Goal: Task Accomplishment & Management: Complete application form

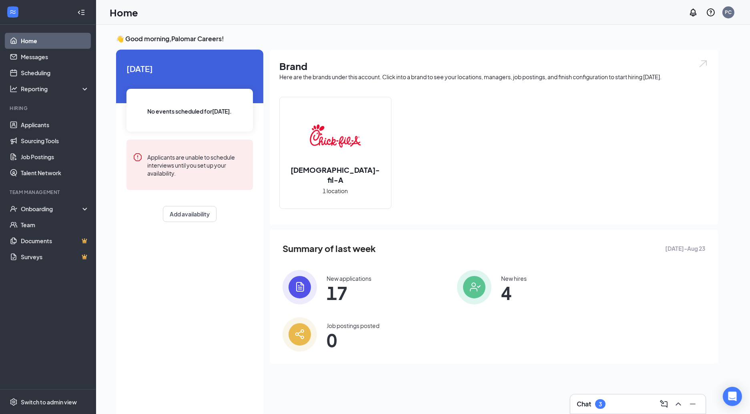
click at [475, 287] on img at bounding box center [474, 287] width 34 height 34
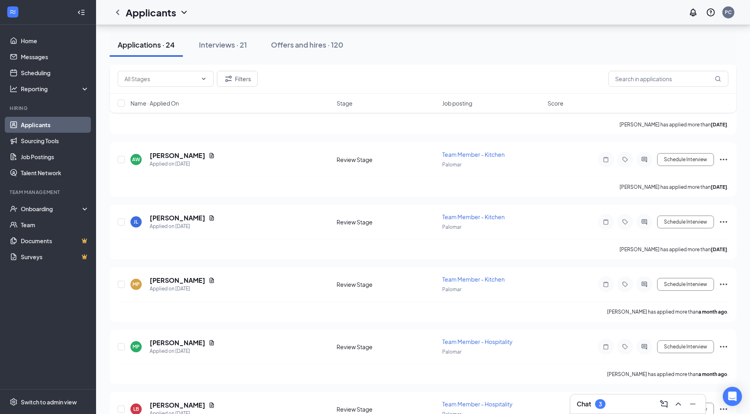
scroll to position [738, 0]
click at [121, 281] on input "checkbox" at bounding box center [121, 284] width 7 height 7
checkbox input "true"
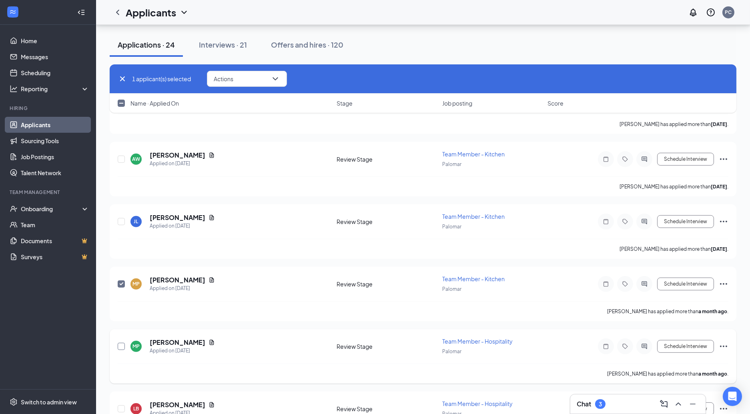
click at [120, 343] on input "checkbox" at bounding box center [121, 346] width 7 height 7
checkbox input "true"
click at [277, 79] on icon "ChevronDown" at bounding box center [275, 78] width 5 height 3
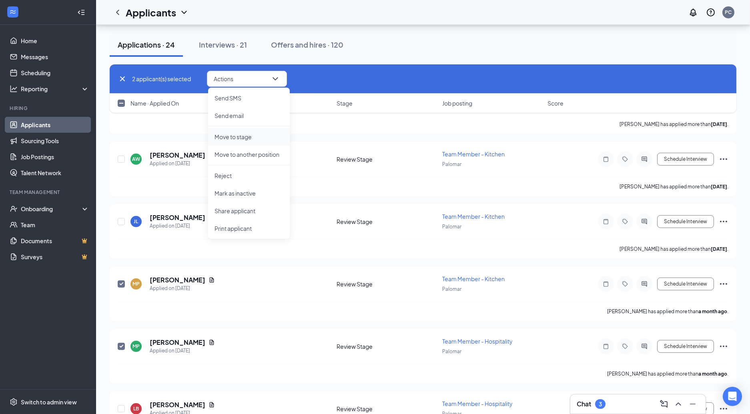
click at [255, 138] on p "Move to stage" at bounding box center [249, 137] width 69 height 8
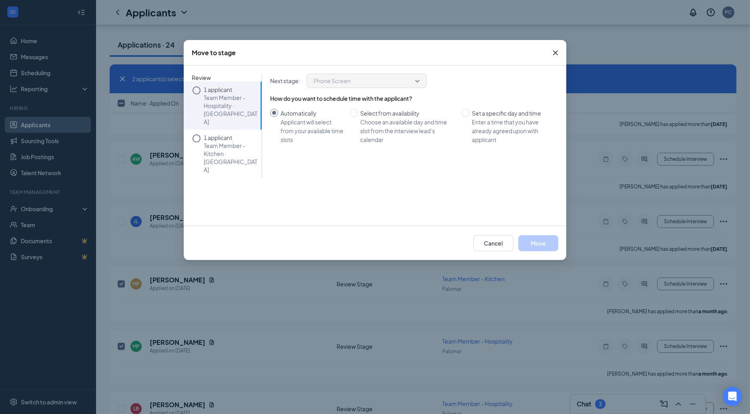
click at [416, 81] on span "Phone Screen" at bounding box center [366, 81] width 106 height 12
click at [392, 80] on span "Phone Screen" at bounding box center [362, 81] width 99 height 12
click at [198, 91] on icon "Circle" at bounding box center [197, 91] width 10 height 10
click at [197, 89] on icon "Circle" at bounding box center [197, 91] width 10 height 10
click at [326, 82] on span "Phone Screen" at bounding box center [331, 81] width 37 height 12
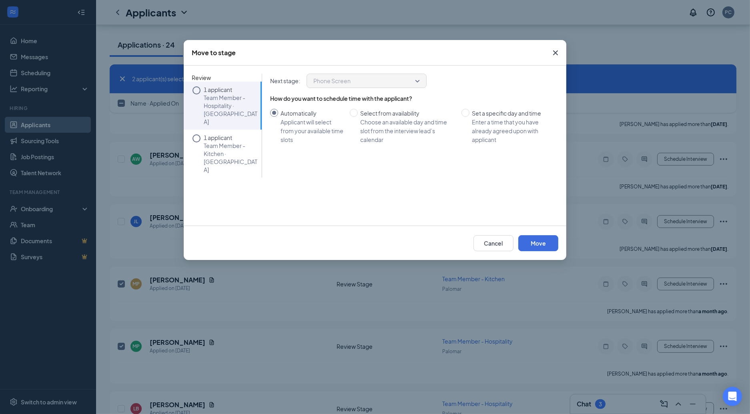
click at [418, 81] on span "Phone Screen" at bounding box center [366, 81] width 106 height 12
click at [197, 134] on icon "Circle" at bounding box center [197, 139] width 10 height 10
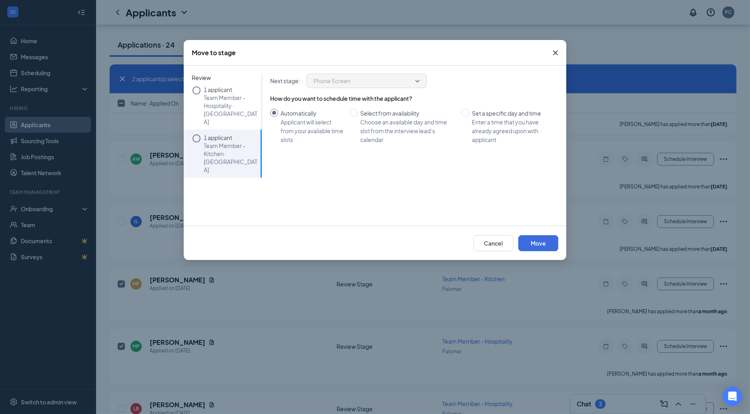
click at [417, 80] on span "Phone Screen" at bounding box center [366, 81] width 106 height 12
click at [196, 90] on icon "Circle" at bounding box center [197, 91] width 10 height 10
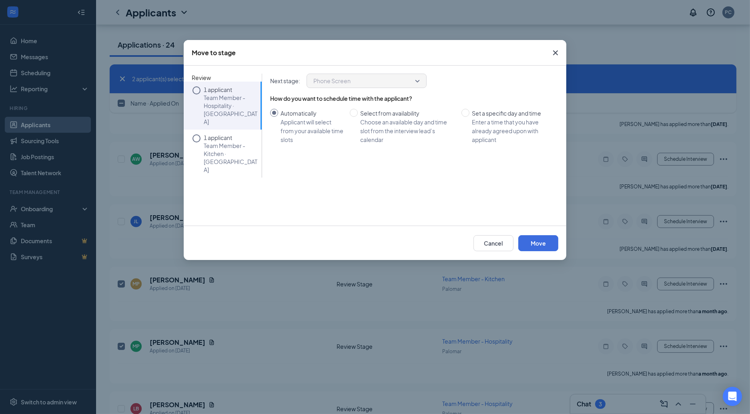
click at [416, 82] on span "Phone Screen" at bounding box center [366, 81] width 106 height 12
click at [197, 91] on icon "Circle" at bounding box center [197, 91] width 10 height 10
click at [556, 52] on icon "Cross" at bounding box center [555, 52] width 5 height 5
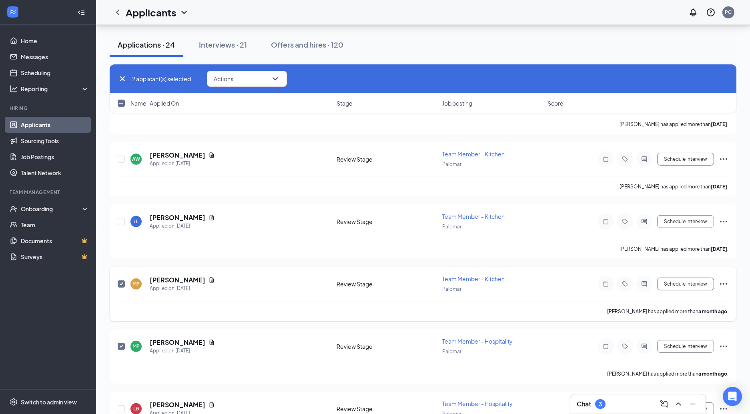
click at [724, 279] on icon "Ellipses" at bounding box center [724, 284] width 10 height 10
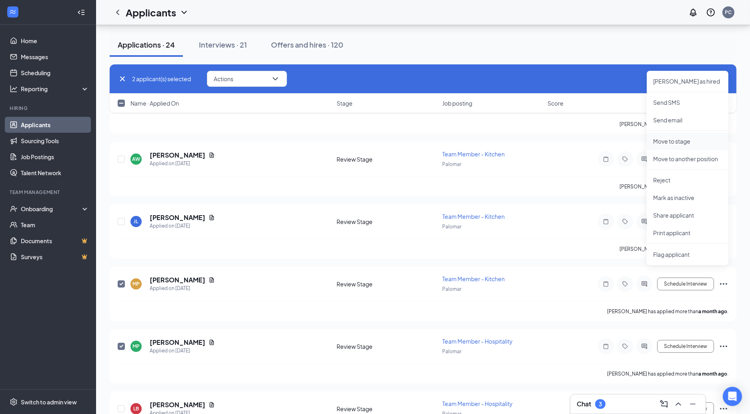
click at [681, 144] on p "Move to stage" at bounding box center [687, 141] width 69 height 8
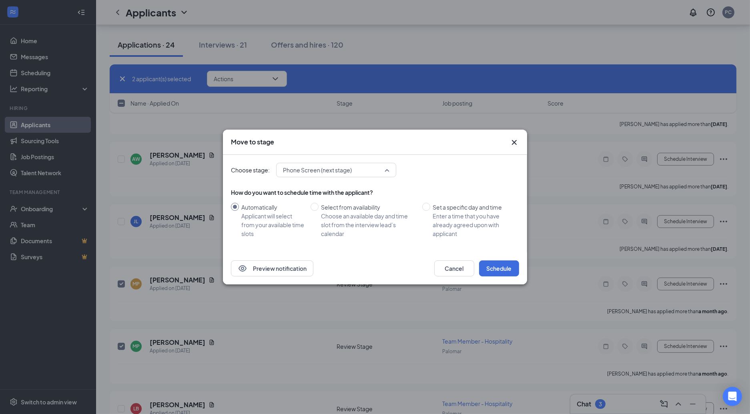
click at [388, 171] on span "Phone Screen (next stage)" at bounding box center [336, 170] width 106 height 12
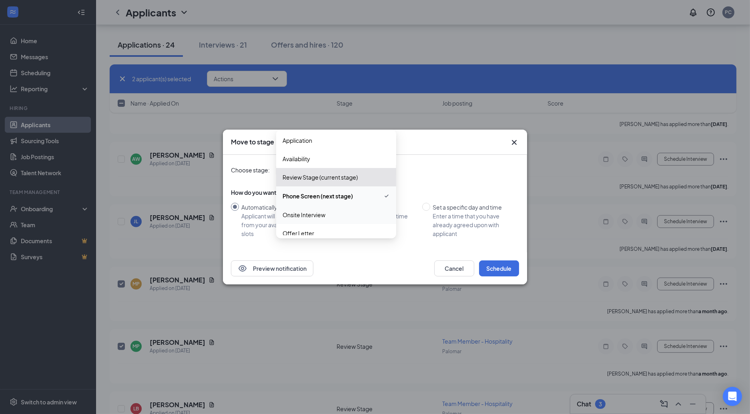
scroll to position [0, 0]
click at [310, 218] on span "Onsite Interview" at bounding box center [304, 216] width 43 height 9
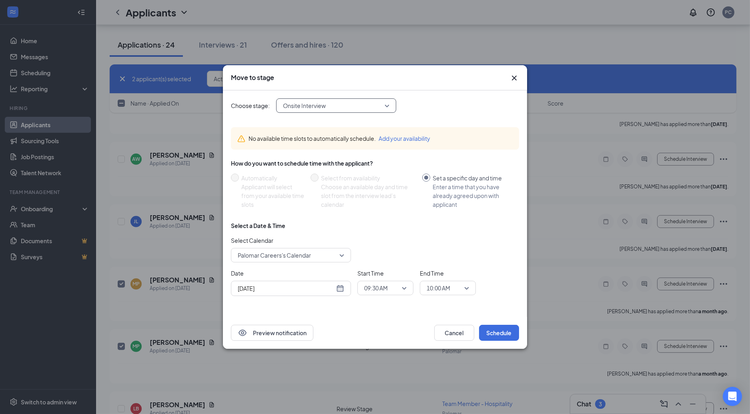
click at [344, 255] on div "Palomar Careers's Calendar" at bounding box center [291, 255] width 120 height 14
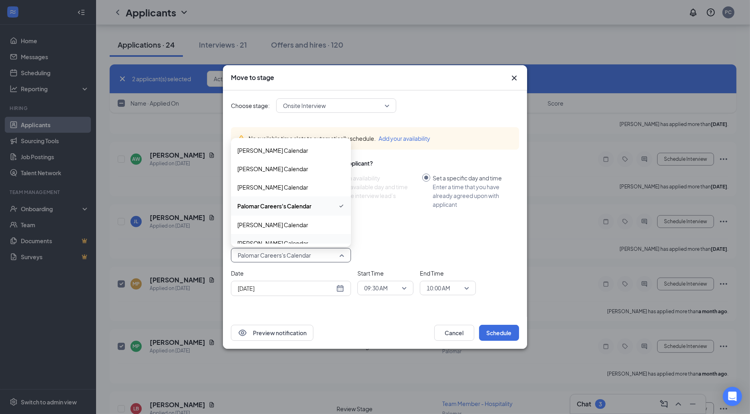
click at [292, 241] on span "Trey Ogle's Calendar" at bounding box center [290, 243] width 107 height 9
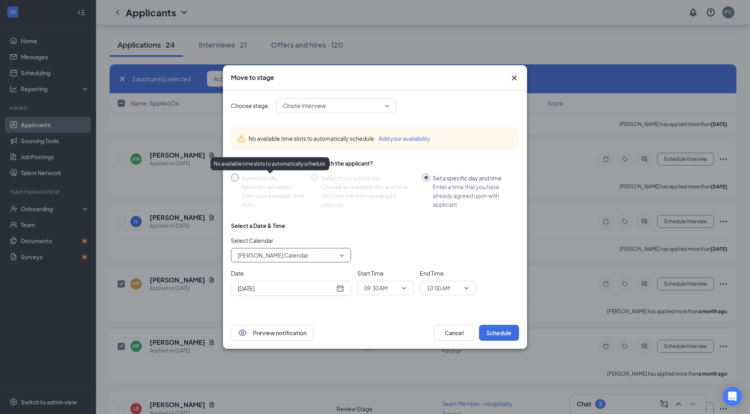
click at [235, 180] on span at bounding box center [235, 178] width 8 height 8
click at [514, 80] on icon "Cross" at bounding box center [515, 78] width 10 height 10
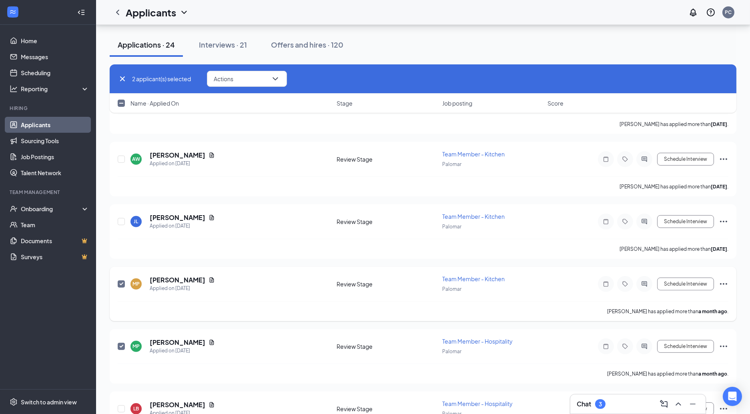
click at [118, 281] on input "checkbox" at bounding box center [121, 284] width 7 height 7
checkbox input "false"
click at [123, 343] on input "checkbox" at bounding box center [121, 346] width 7 height 7
checkbox input "false"
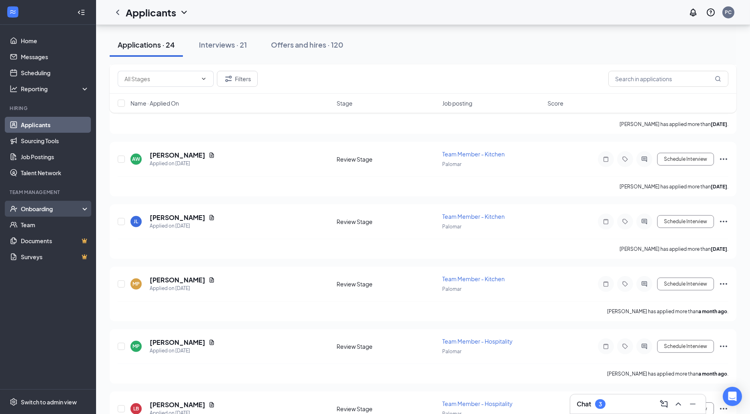
click at [47, 207] on div "Onboarding" at bounding box center [52, 209] width 62 height 8
click at [44, 209] on div "Onboarding" at bounding box center [52, 209] width 62 height 8
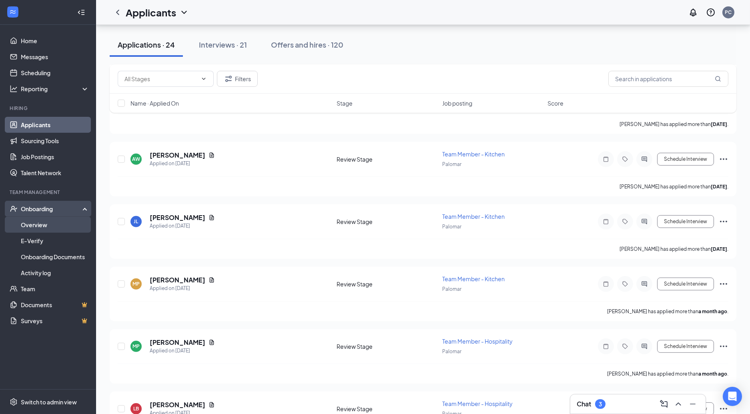
click at [38, 225] on link "Overview" at bounding box center [55, 225] width 68 height 16
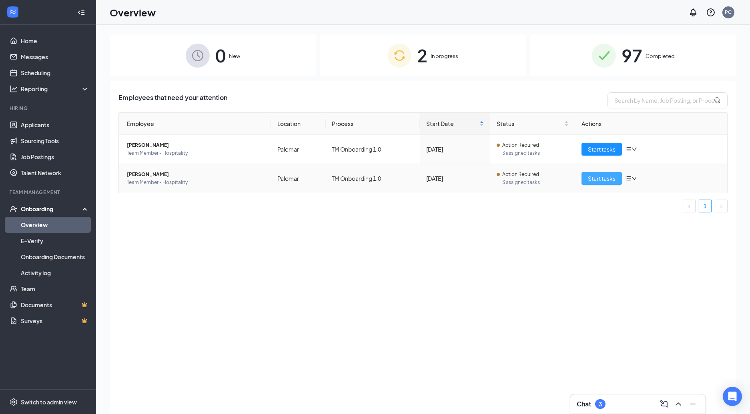
click at [602, 180] on span "Start tasks" at bounding box center [602, 178] width 28 height 9
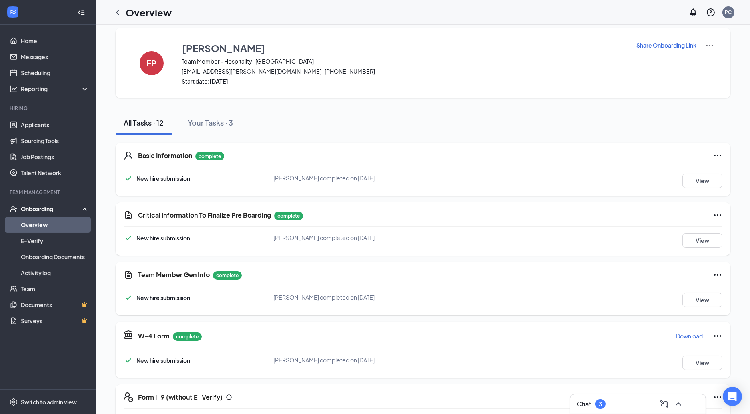
scroll to position [6, 0]
click at [703, 183] on button "View" at bounding box center [703, 181] width 40 height 14
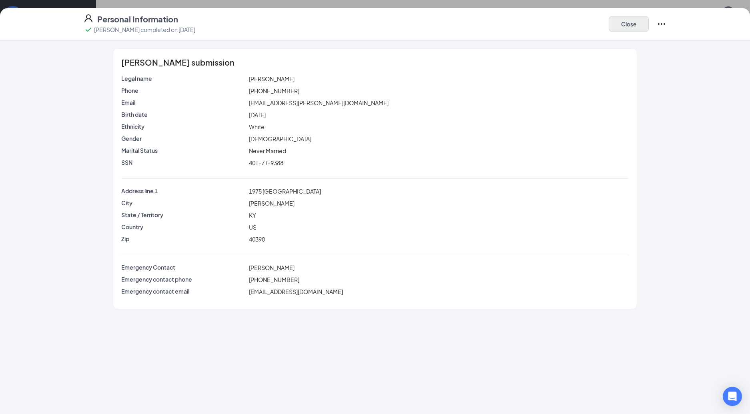
click at [631, 24] on button "Close" at bounding box center [629, 24] width 40 height 16
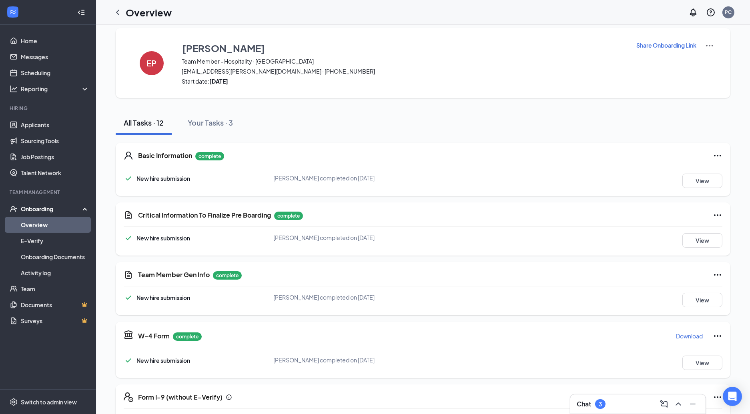
scroll to position [141, 0]
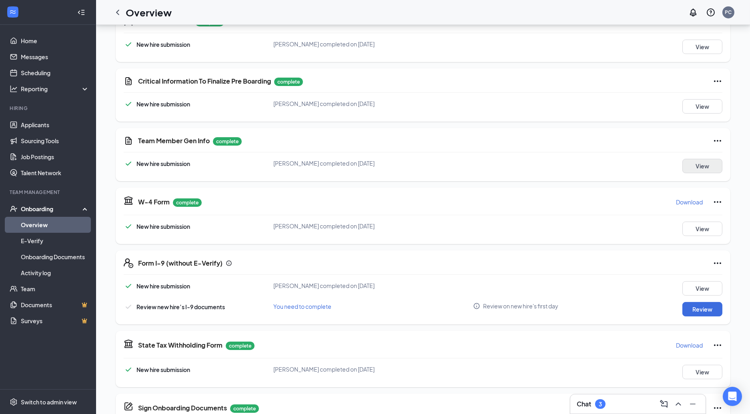
click at [703, 165] on button "View" at bounding box center [703, 166] width 40 height 14
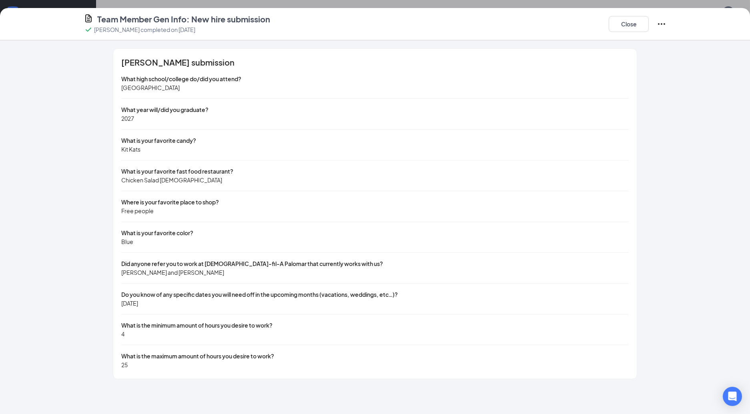
scroll to position [163, 0]
click at [626, 23] on button "Close" at bounding box center [629, 24] width 40 height 16
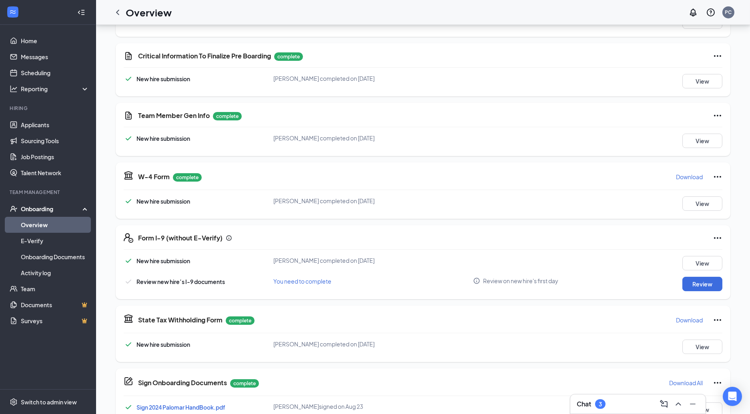
scroll to position [164, 0]
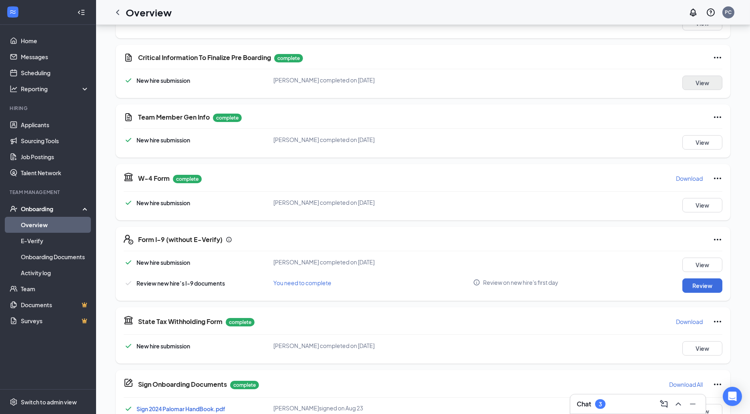
click at [703, 83] on button "View" at bounding box center [703, 83] width 40 height 14
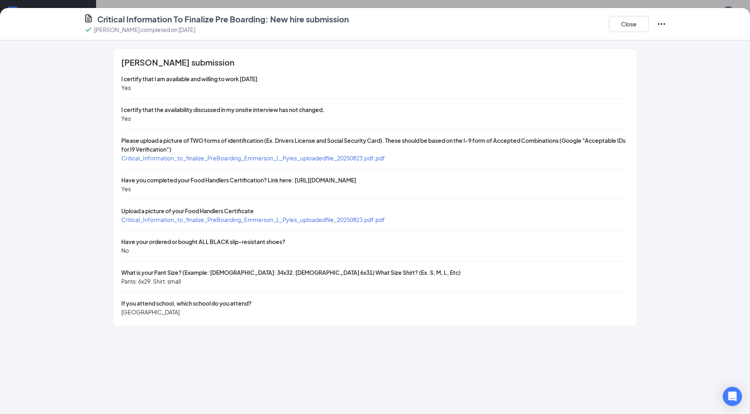
click at [178, 156] on span "Critical_Information_to_finalize_PreBoarding_Emmerson_L_Pyles_uploadedfile_2025…" at bounding box center [253, 158] width 264 height 7
click at [219, 219] on span "Critical_Information_to_finalize_PreBoarding_Emmerson_L_Pyles_uploadedfile_2025…" at bounding box center [253, 219] width 264 height 7
click at [629, 26] on button "Close" at bounding box center [629, 24] width 40 height 16
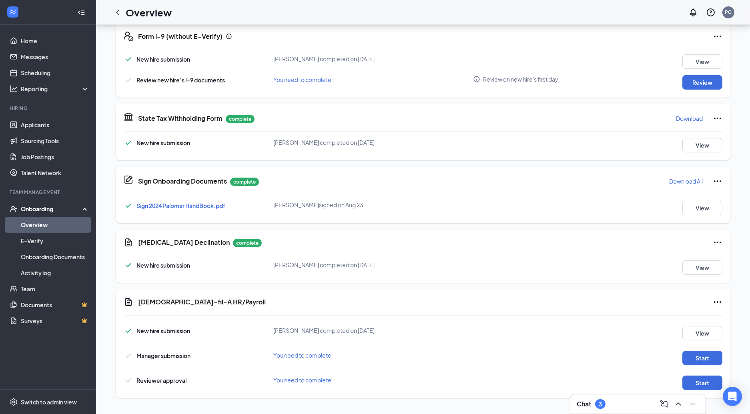
scroll to position [367, 0]
click at [703, 356] on button "Start" at bounding box center [703, 358] width 40 height 14
click at [708, 382] on button "Start" at bounding box center [703, 383] width 40 height 14
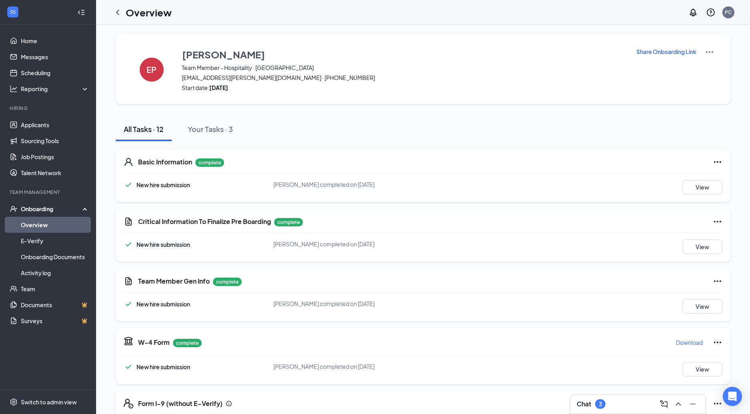
scroll to position [0, 0]
click at [207, 131] on div "Your Tasks · 3" at bounding box center [210, 129] width 45 height 10
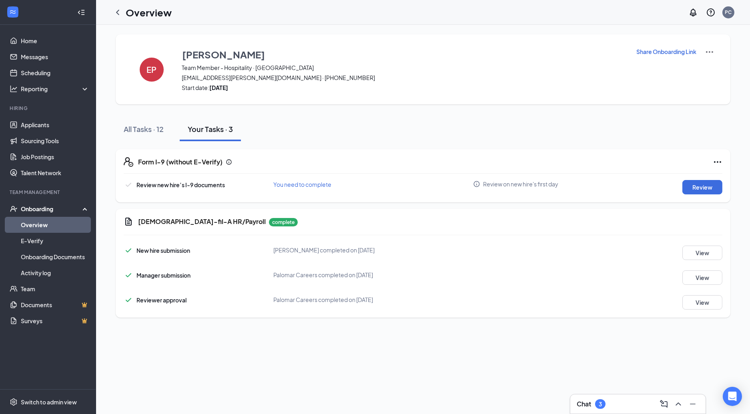
click at [708, 51] on img at bounding box center [710, 52] width 10 height 10
click at [666, 52] on p "Share Onboarding Link" at bounding box center [667, 52] width 60 height 8
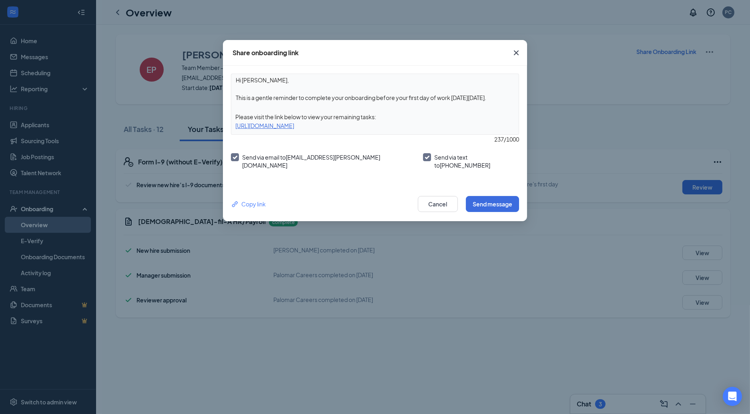
click at [515, 52] on icon "Cross" at bounding box center [517, 53] width 10 height 10
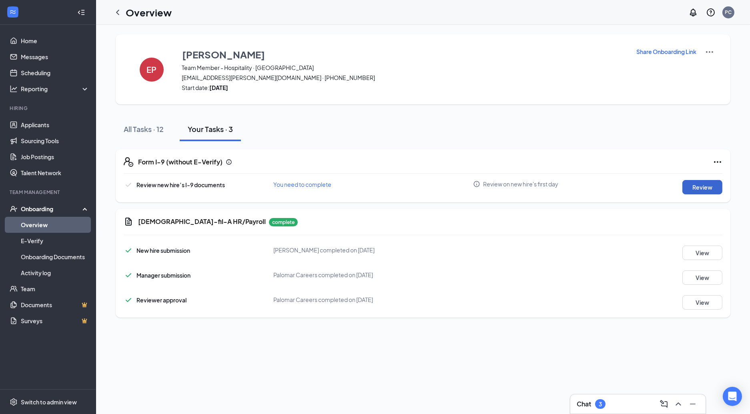
click at [708, 187] on button "Review" at bounding box center [703, 187] width 40 height 14
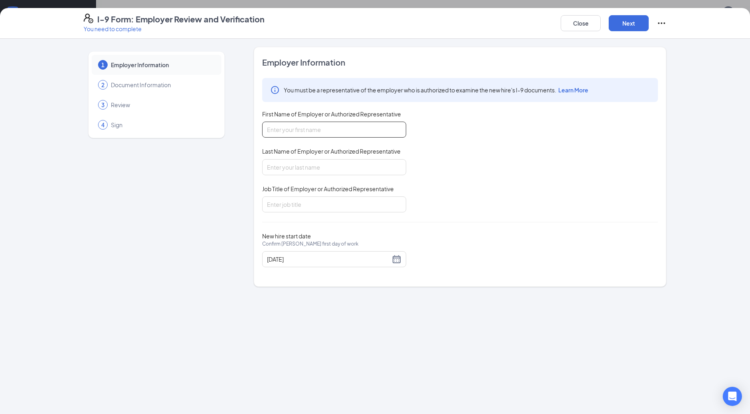
click at [315, 129] on input "First Name of Employer or Authorized Representative" at bounding box center [334, 130] width 144 height 16
type input "k"
type input "Kim"
click at [293, 171] on input "Last Name of Employer or Authorized Representative" at bounding box center [334, 167] width 144 height 16
type input "Hyland"
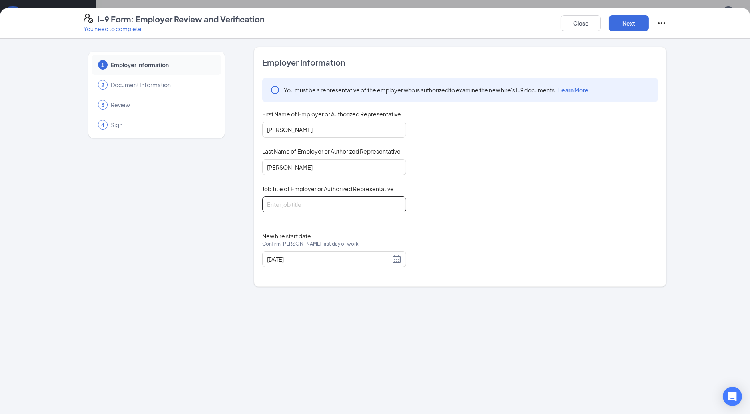
click at [291, 207] on input "Job Title of Employer or Authorized Representative" at bounding box center [334, 205] width 144 height 16
type input "Office Administrator"
drag, startPoint x: 291, startPoint y: 207, endPoint x: 399, endPoint y: 261, distance: 120.1
click at [399, 261] on div "08/21/2025" at bounding box center [334, 260] width 135 height 10
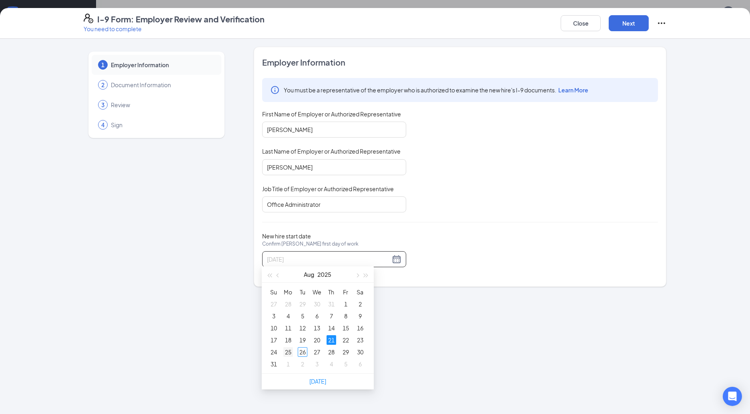
type input "08/25/2025"
click at [290, 352] on div "25" at bounding box center [288, 352] width 10 height 10
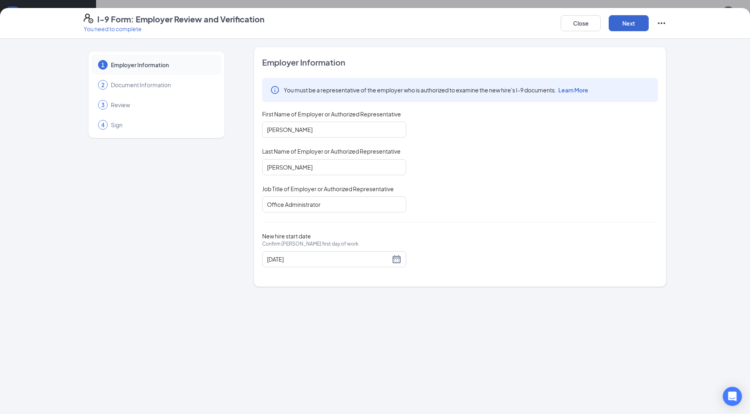
click at [632, 20] on button "Next" at bounding box center [629, 23] width 40 height 16
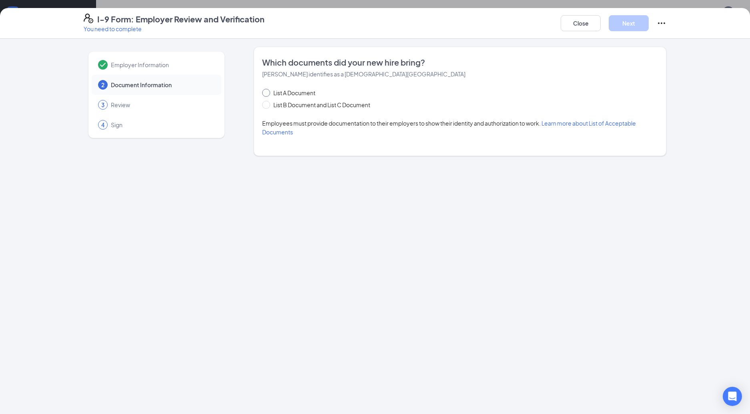
click at [265, 93] on input "List A Document" at bounding box center [265, 92] width 6 height 6
radio input "true"
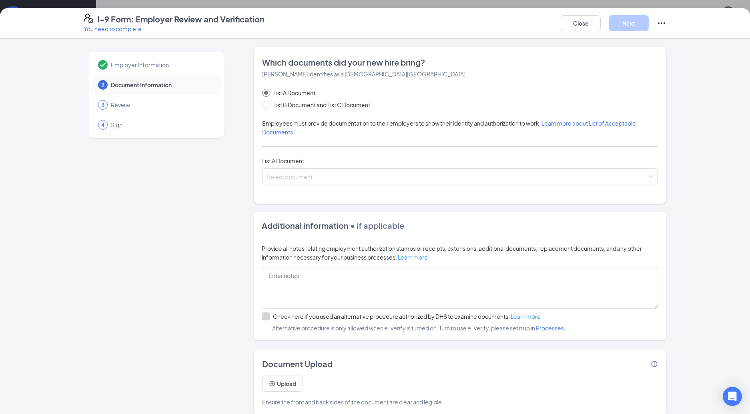
drag, startPoint x: 325, startPoint y: 23, endPoint x: 349, endPoint y: 17, distance: 24.7
click at [349, 17] on div "I-9 Form: Employer Review and Verification You need to complete Close Next" at bounding box center [375, 23] width 615 height 19
click at [287, 173] on input "search" at bounding box center [457, 175] width 381 height 12
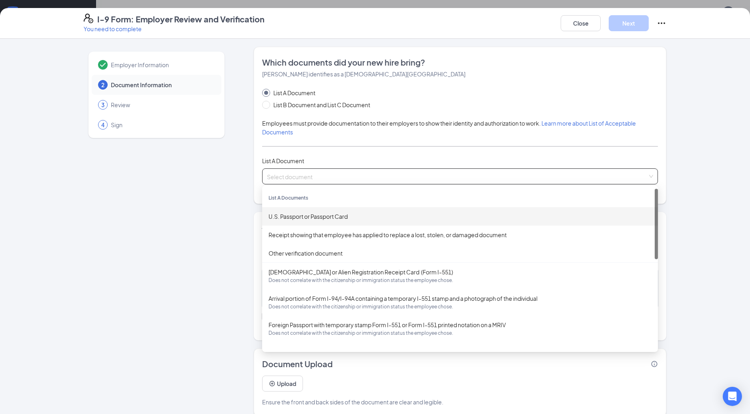
click at [306, 213] on div "U.S. Passport or Passport Card" at bounding box center [460, 216] width 383 height 9
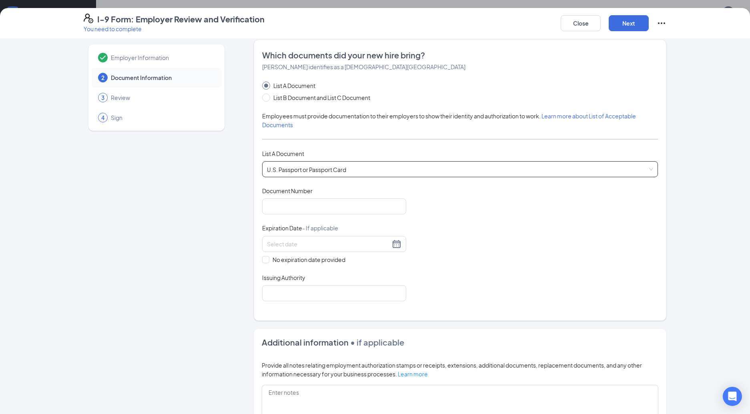
scroll to position [11, 0]
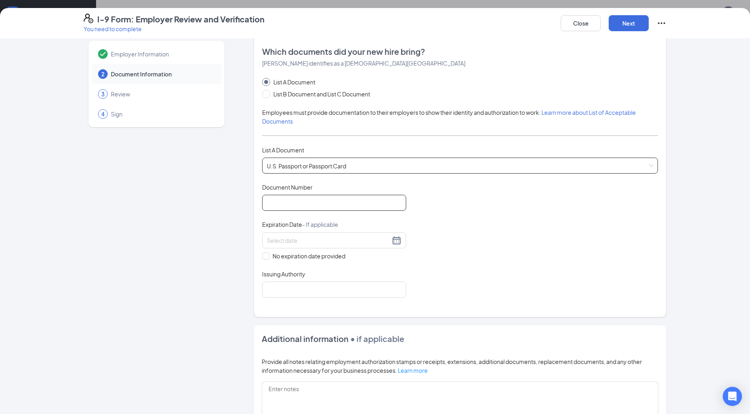
click at [292, 203] on input "Document Number" at bounding box center [334, 203] width 144 height 16
type input "A62109526"
click at [282, 238] on input at bounding box center [328, 240] width 123 height 9
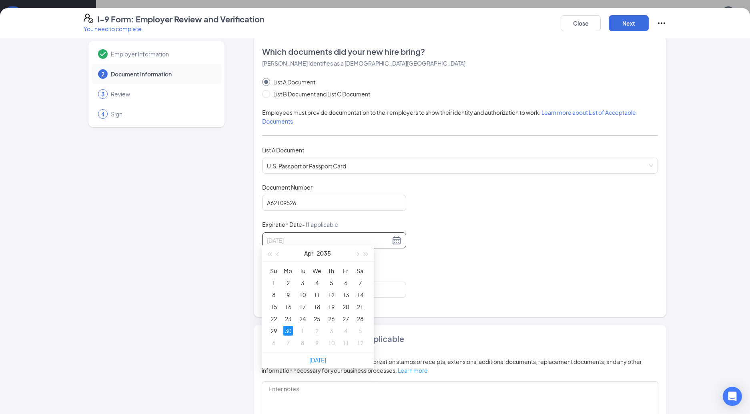
type input "04/30/2035"
click at [289, 329] on div "30" at bounding box center [288, 331] width 10 height 10
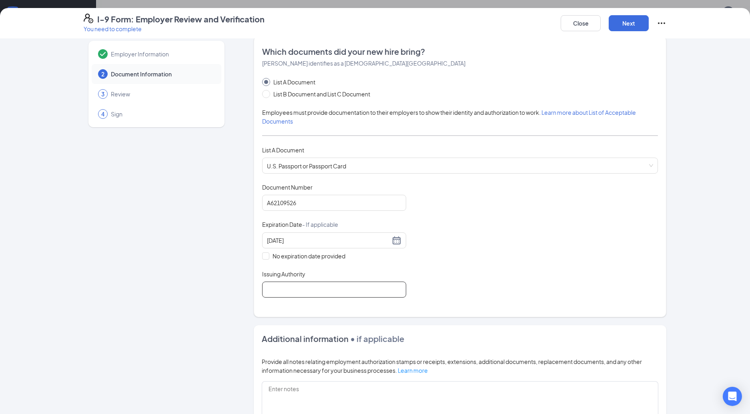
click at [281, 288] on input "Issuing Authority" at bounding box center [334, 290] width 144 height 16
type input "t"
click at [266, 285] on input "United Stares of America" at bounding box center [334, 290] width 144 height 16
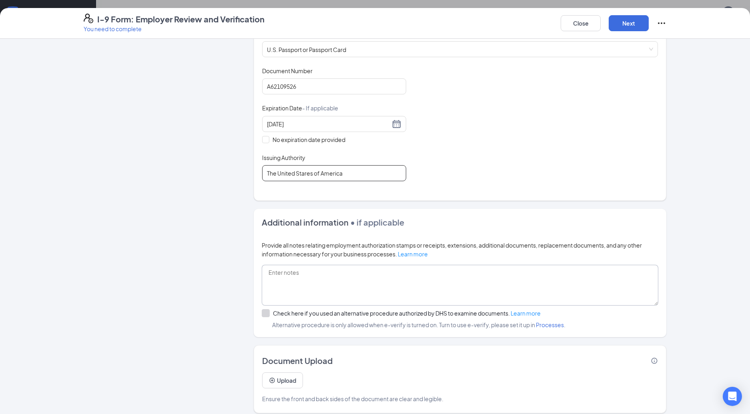
scroll to position [0, 0]
type input "The United Stares of America"
click at [289, 375] on button "Upload" at bounding box center [282, 381] width 41 height 16
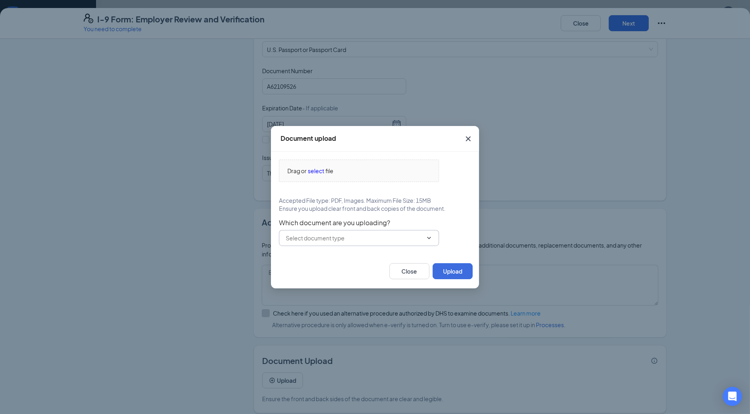
click at [428, 236] on icon "ChevronDown" at bounding box center [429, 238] width 6 height 6
click at [345, 255] on div "U.S. Passport or Passport Card" at bounding box center [324, 256] width 79 height 9
type input "U.S. Passport or Passport Card"
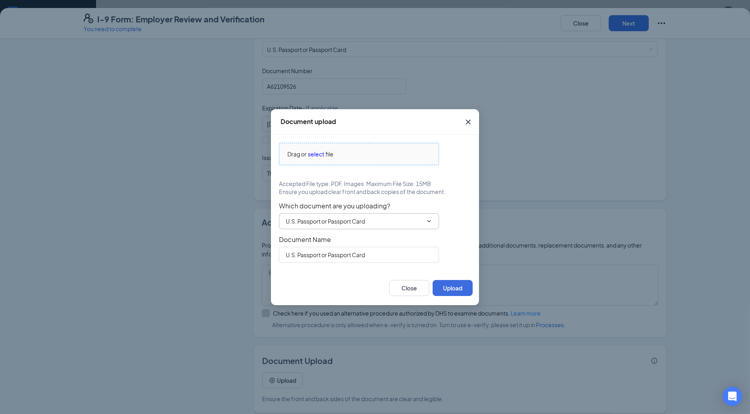
click at [319, 154] on span "select" at bounding box center [316, 154] width 16 height 9
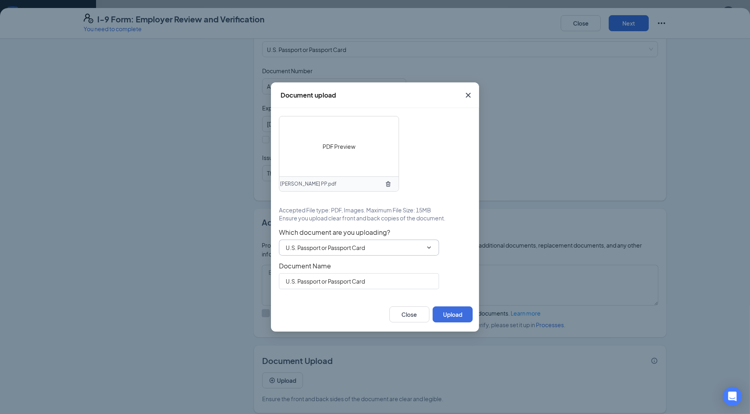
click at [347, 146] on span "PDF Preview" at bounding box center [339, 146] width 33 height 9
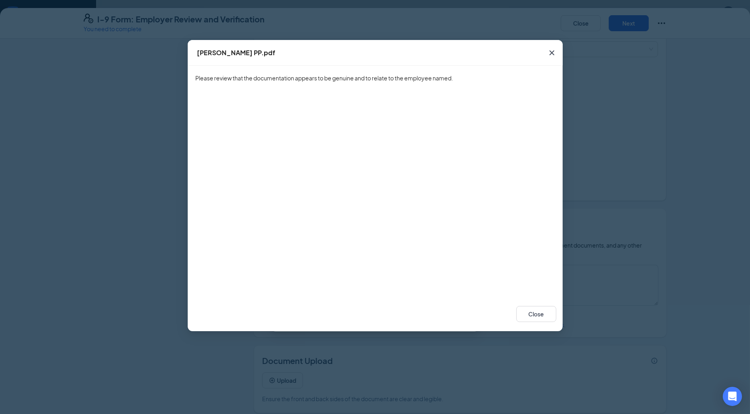
click at [552, 52] on icon "Cross" at bounding box center [552, 53] width 10 height 10
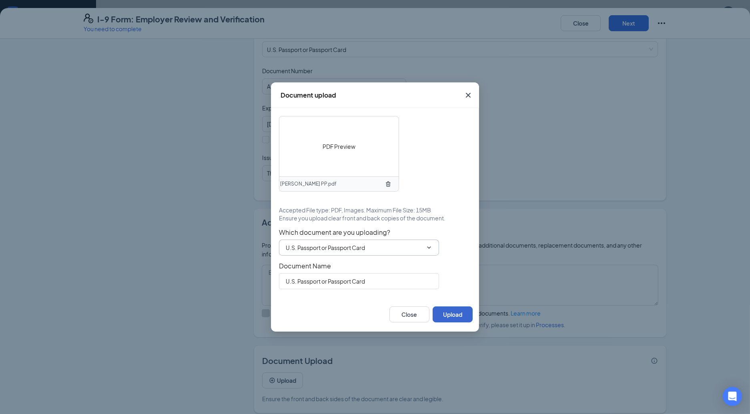
click at [453, 314] on button "Upload" at bounding box center [453, 315] width 40 height 16
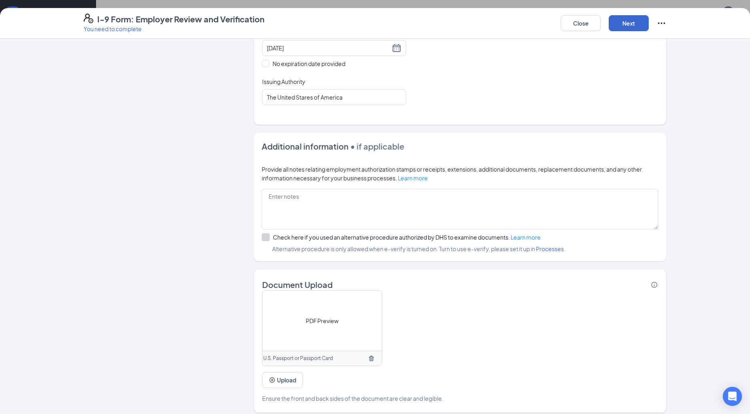
click at [632, 23] on button "Next" at bounding box center [629, 23] width 40 height 16
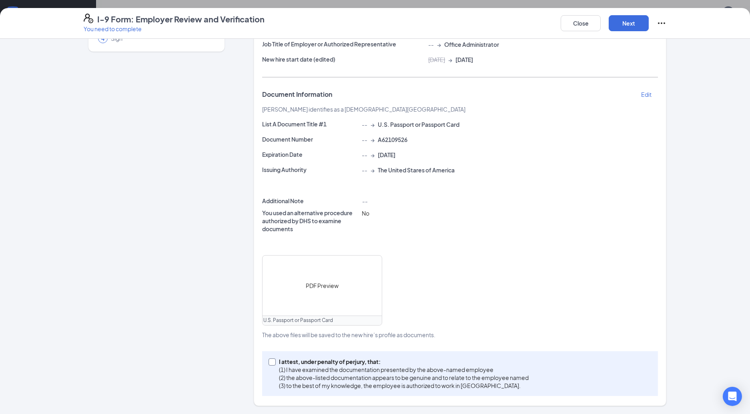
click at [273, 359] on input "I attest, under penalty of perjury, that: (1) I have examined the documentation…" at bounding box center [272, 362] width 6 height 6
checkbox input "true"
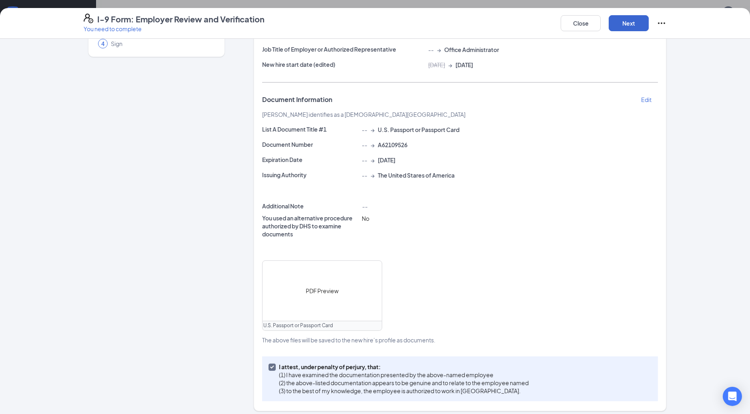
click at [629, 24] on button "Next" at bounding box center [629, 23] width 40 height 16
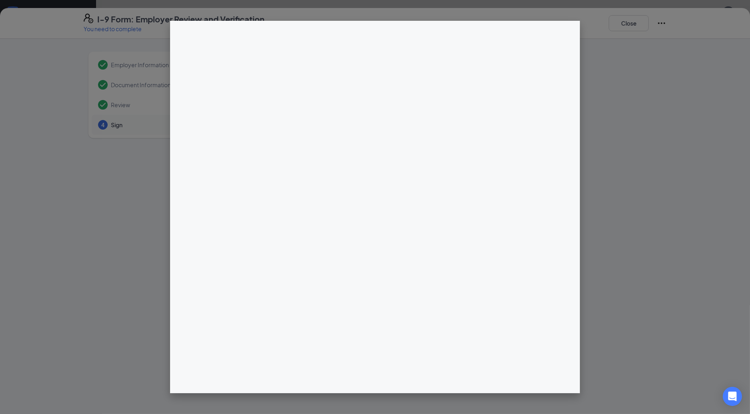
click at [633, 70] on div at bounding box center [375, 207] width 750 height 414
click at [625, 26] on div at bounding box center [375, 207] width 750 height 414
click at [624, 24] on div at bounding box center [375, 207] width 750 height 414
click at [671, 192] on div at bounding box center [375, 207] width 750 height 414
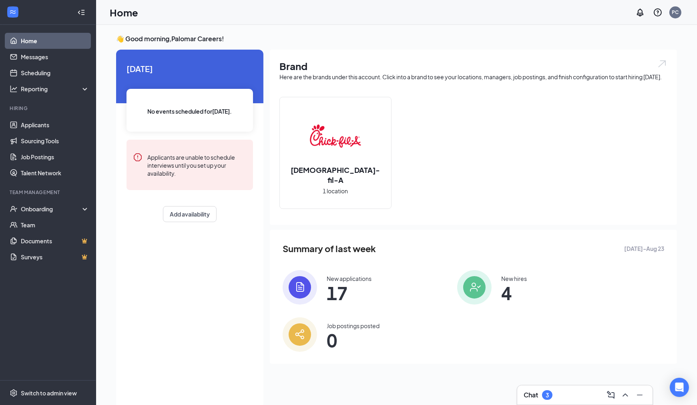
scroll to position [4, 0]
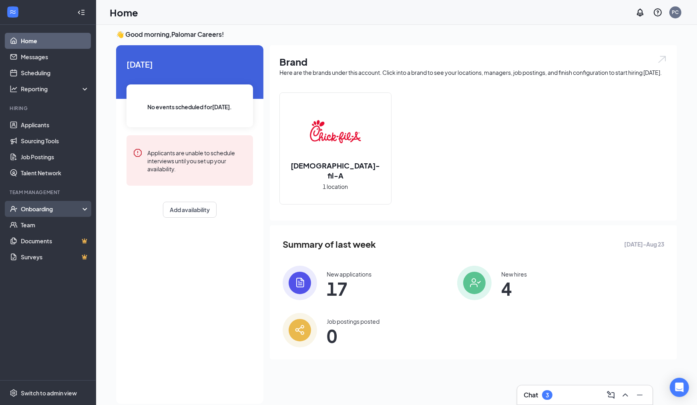
click at [50, 207] on div "Onboarding" at bounding box center [52, 209] width 62 height 8
click at [37, 225] on link "Overview" at bounding box center [55, 225] width 68 height 16
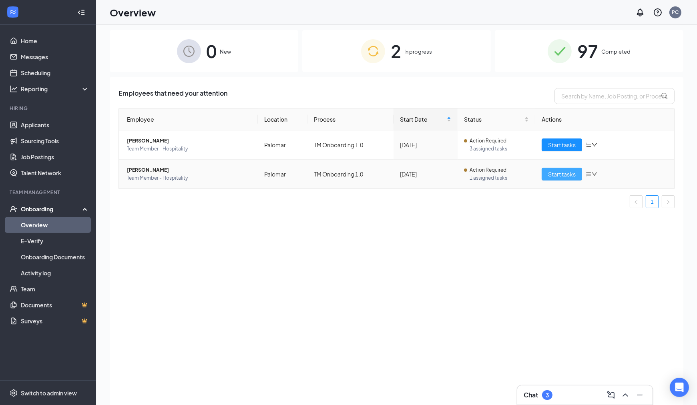
click at [557, 173] on span "Start tasks" at bounding box center [562, 174] width 28 height 9
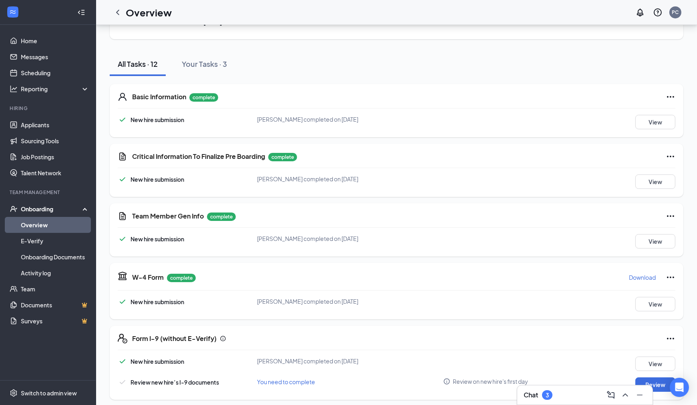
scroll to position [67, 0]
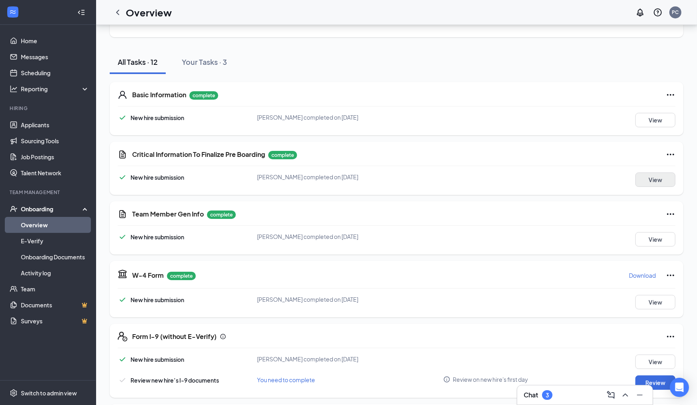
click at [662, 177] on button "View" at bounding box center [655, 180] width 40 height 14
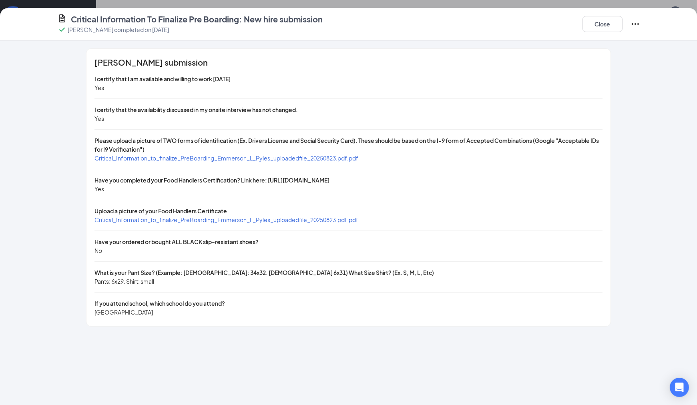
click at [273, 155] on span "Critical_Information_to_finalize_PreBoarding_Emmerson_L_Pyles_uploadedfile_2025…" at bounding box center [226, 158] width 264 height 7
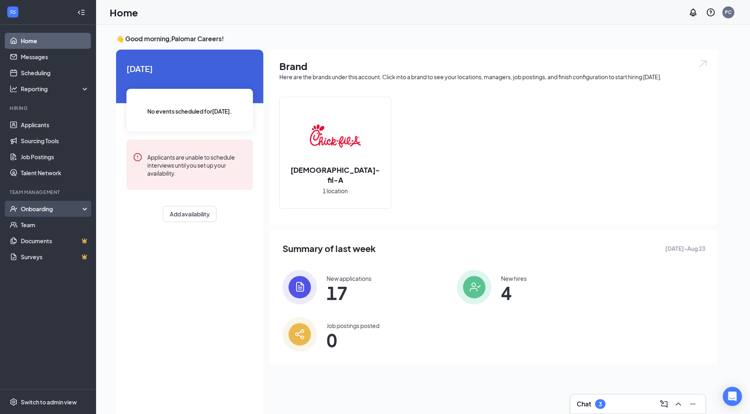
click at [48, 209] on div "Onboarding" at bounding box center [52, 209] width 62 height 8
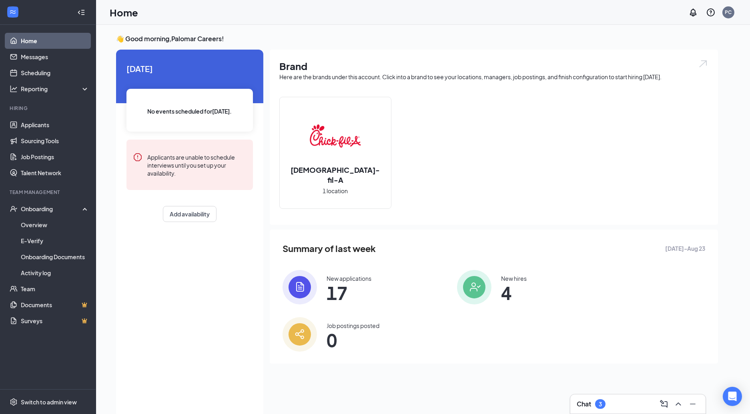
click at [471, 289] on img at bounding box center [474, 287] width 34 height 34
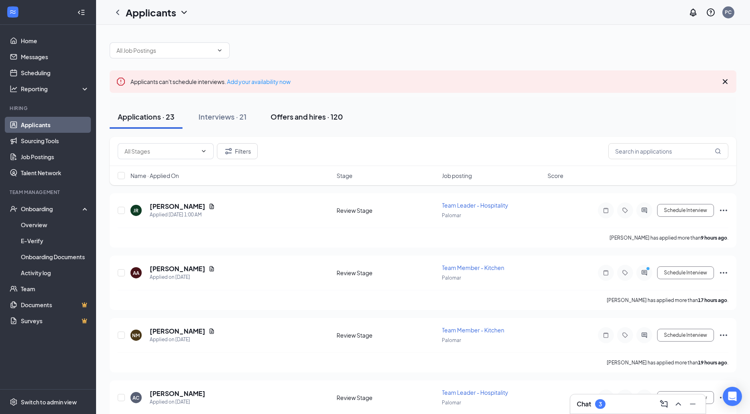
click at [294, 114] on div "Offers and hires · 120" at bounding box center [307, 117] width 72 height 10
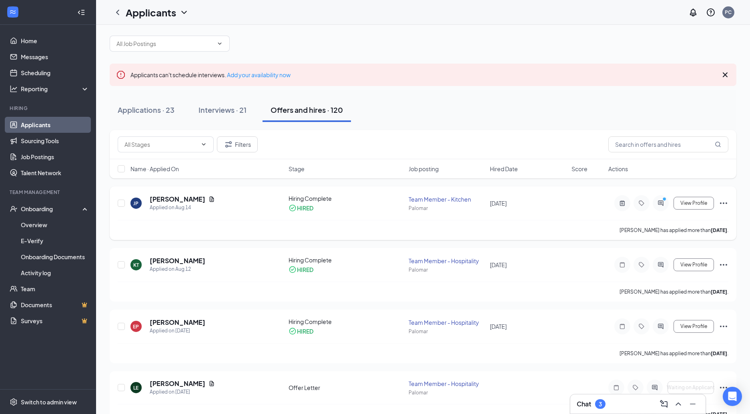
scroll to position [10, 0]
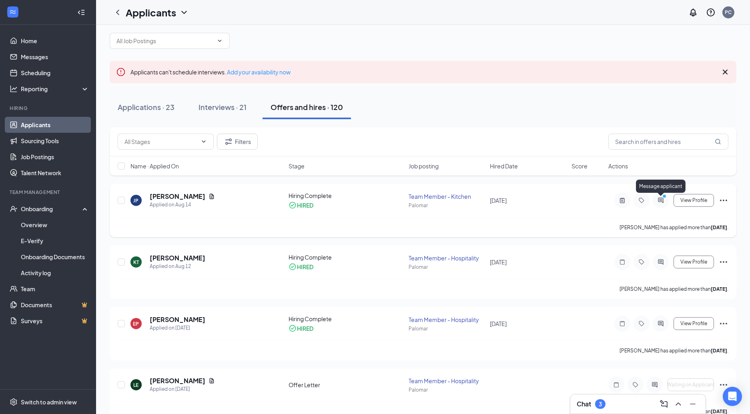
click at [661, 199] on icon "PrimaryDot" at bounding box center [666, 197] width 10 height 6
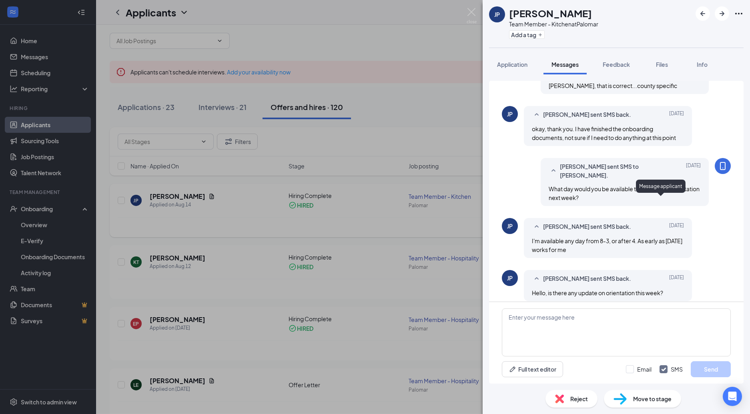
scroll to position [232, 0]
click at [570, 333] on textarea at bounding box center [616, 333] width 229 height 48
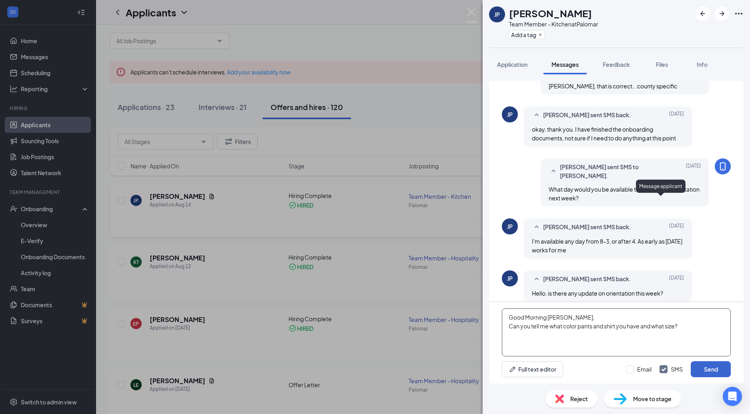
type textarea "Good Morning John, Can you tell me what color pants and shirt you have and what…"
click at [711, 370] on button "Send" at bounding box center [711, 369] width 40 height 16
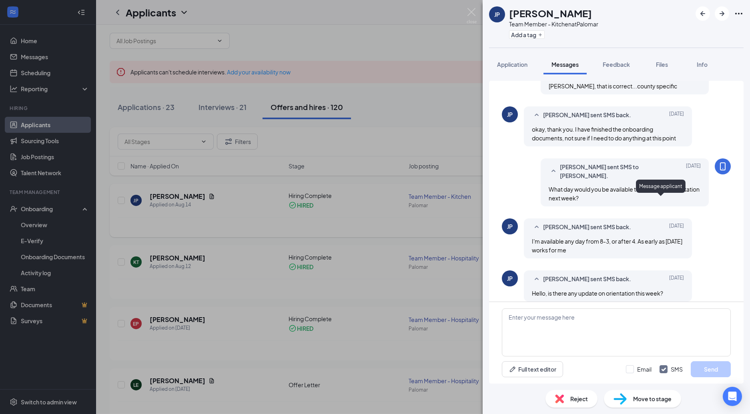
scroll to position [299, 0]
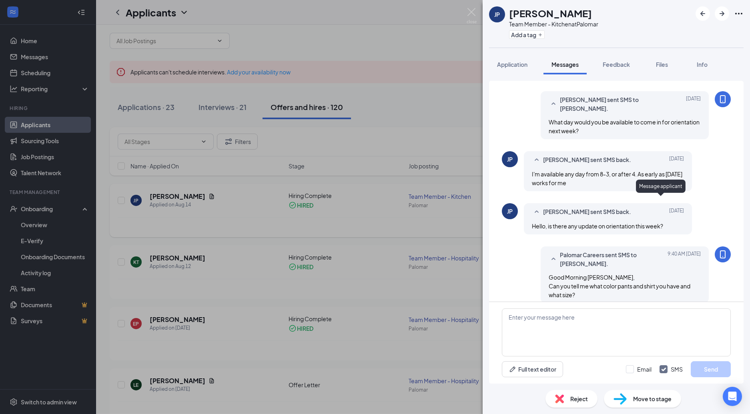
click at [175, 197] on div "JP John Parchment Team Member - Kitchen at Palomar Add a tag Application Messag…" at bounding box center [375, 207] width 750 height 414
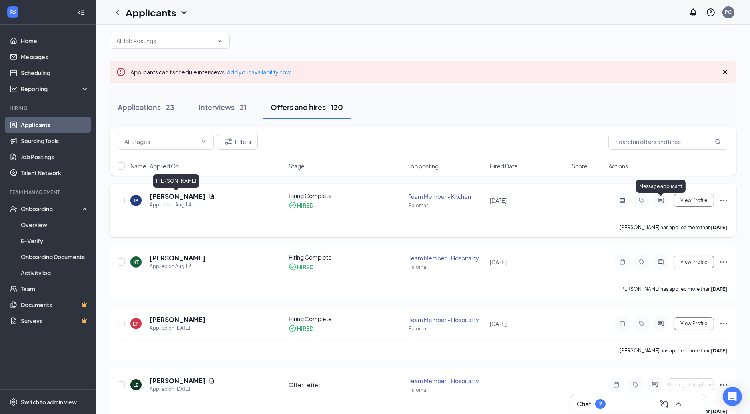
click at [172, 196] on h5 "John Parchment" at bounding box center [178, 196] width 56 height 9
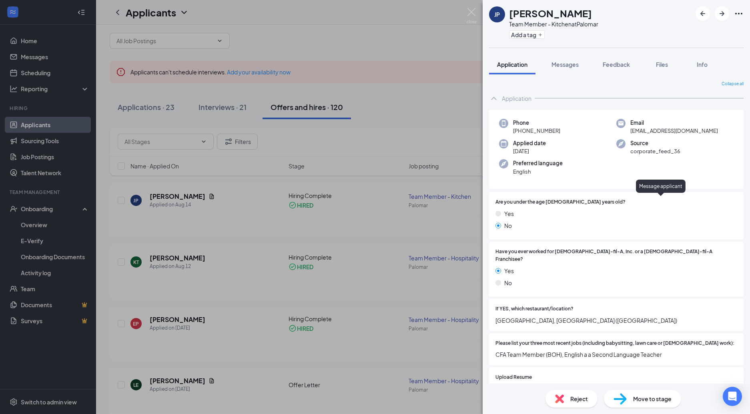
click at [175, 195] on div "JP John Parchment Team Member - Kitchen at Palomar Add a tag Application Messag…" at bounding box center [375, 207] width 750 height 414
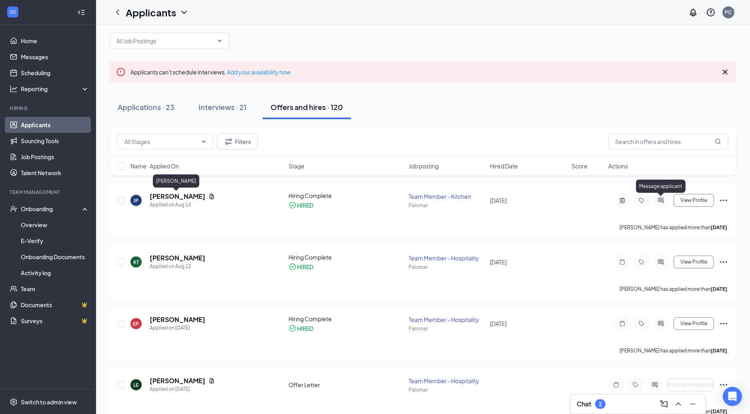
click at [175, 195] on h5 "John Parchment" at bounding box center [178, 196] width 56 height 9
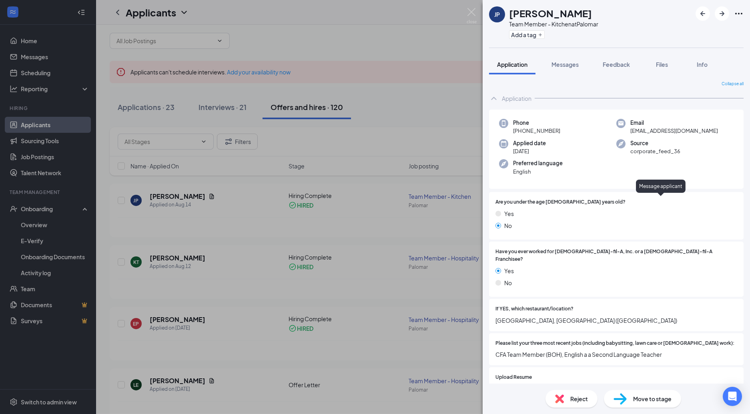
click at [188, 196] on div "JP John Parchment Team Member - Kitchen at Palomar Add a tag Application Messag…" at bounding box center [375, 207] width 750 height 414
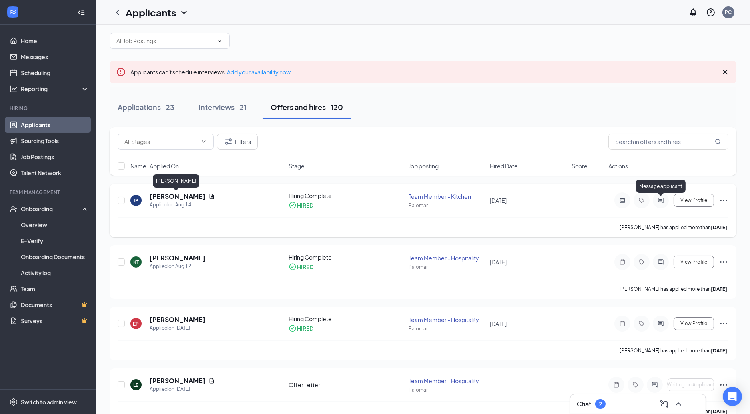
click at [192, 196] on h5 "John Parchment" at bounding box center [178, 196] width 56 height 9
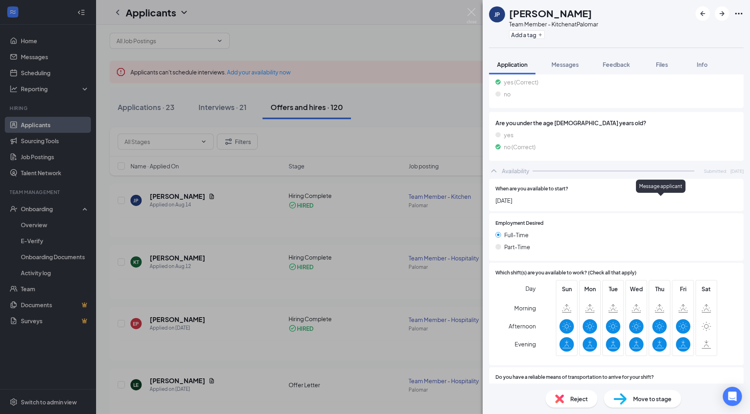
scroll to position [363, 0]
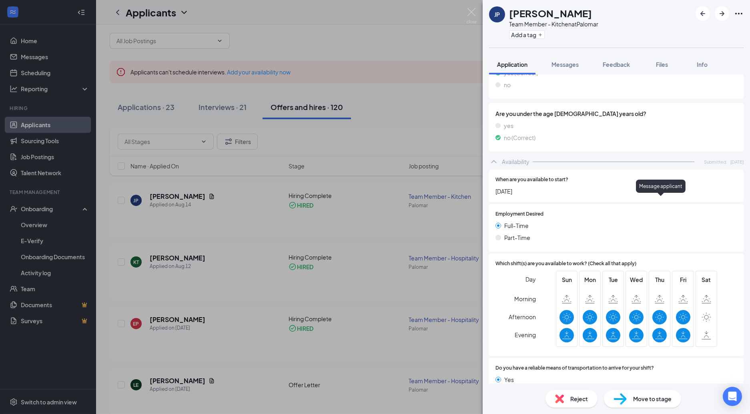
click at [738, 12] on icon "Ellipses" at bounding box center [739, 14] width 10 height 10
click at [690, 31] on link "View full application" at bounding box center [679, 27] width 52 height 9
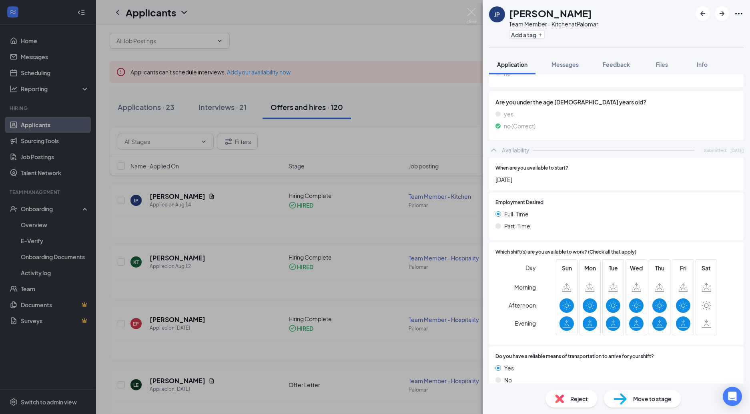
scroll to position [374, 0]
click at [473, 15] on img at bounding box center [472, 16] width 10 height 16
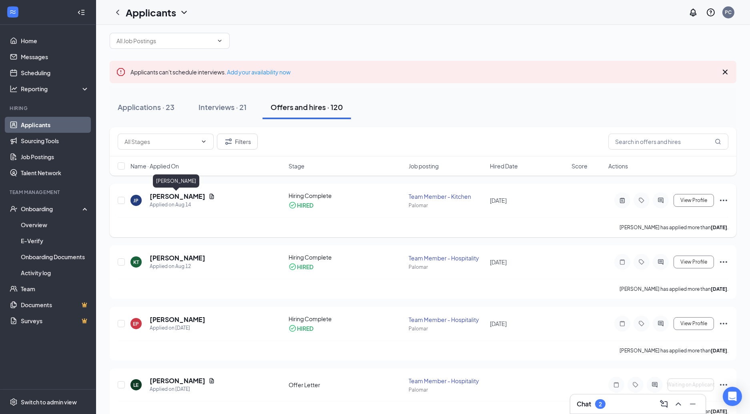
click at [180, 195] on h5 "John Parchment" at bounding box center [178, 196] width 56 height 9
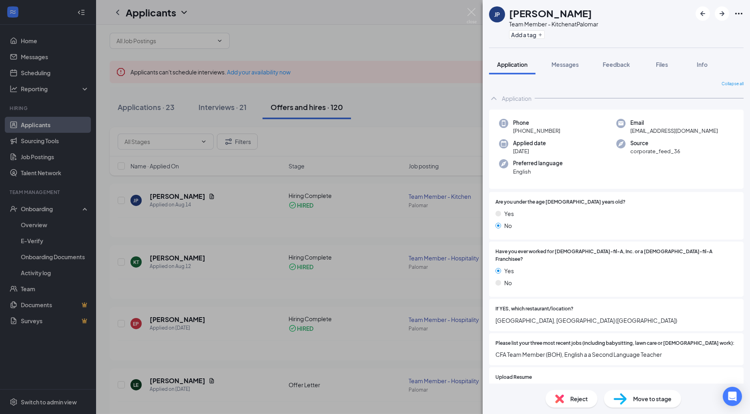
click at [173, 196] on div "JP John Parchment Team Member - Kitchen at Palomar Add a tag Application Messag…" at bounding box center [375, 207] width 750 height 414
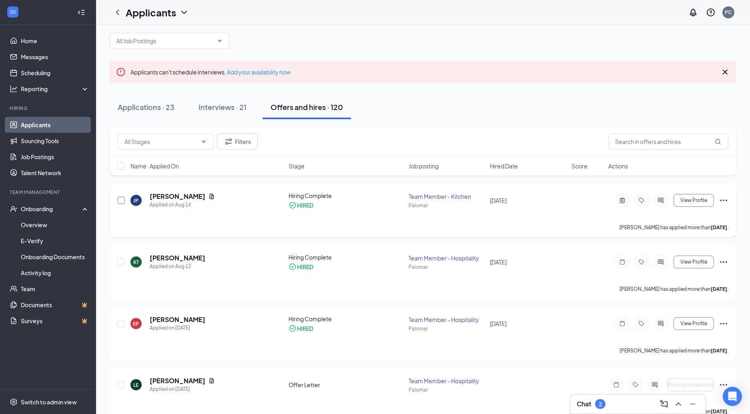
click at [119, 202] on input "checkbox" at bounding box center [121, 200] width 7 height 7
checkbox input "true"
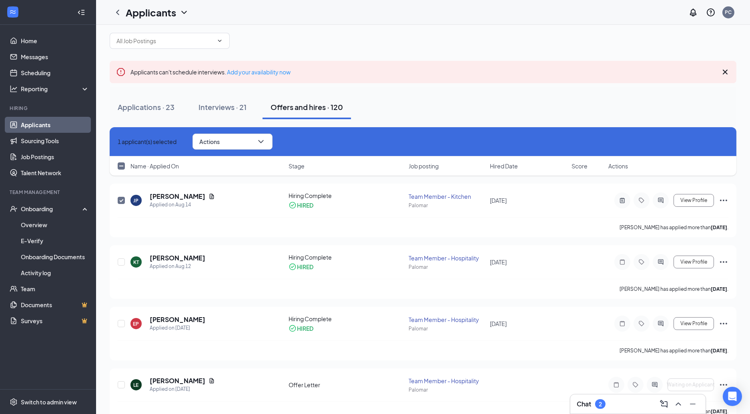
click at [380, 87] on div "Applications · 23 Interviews · 21 Offers and hires · 120" at bounding box center [423, 107] width 627 height 40
click at [32, 224] on link "Overview" at bounding box center [55, 225] width 68 height 16
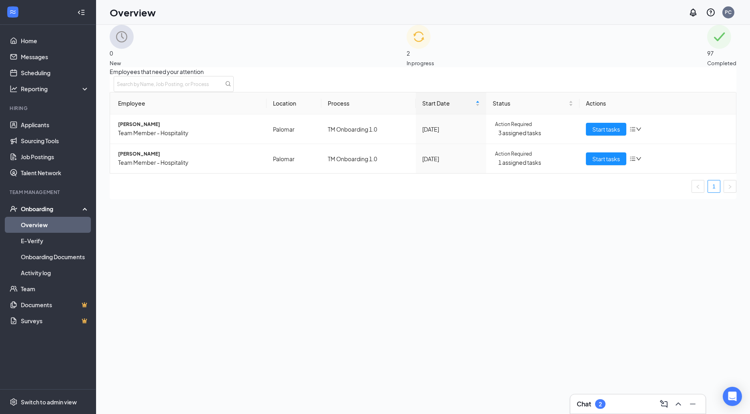
click at [707, 59] on span "Completed" at bounding box center [721, 63] width 29 height 8
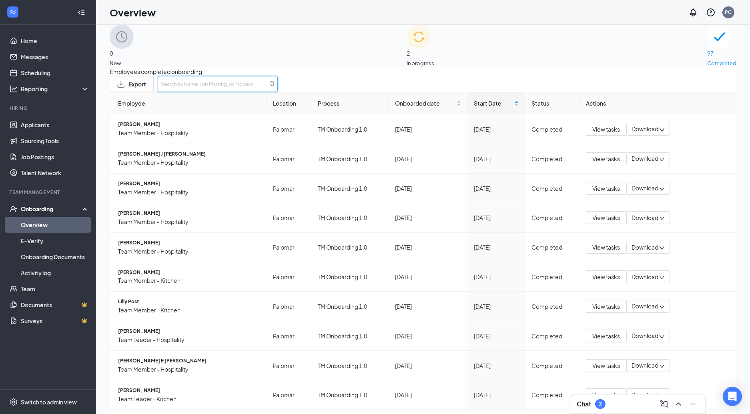
click at [278, 86] on input "text" at bounding box center [218, 84] width 120 height 16
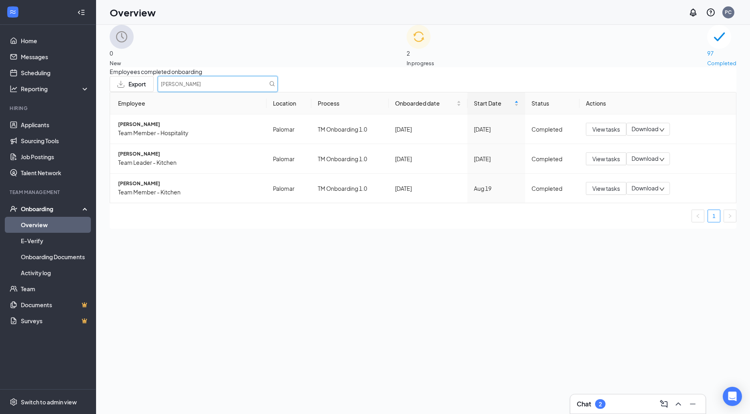
type input "John"
drag, startPoint x: 614, startPoint y: 86, endPoint x: 596, endPoint y: 201, distance: 116.6
click at [596, 193] on span "View tasks" at bounding box center [606, 188] width 28 height 9
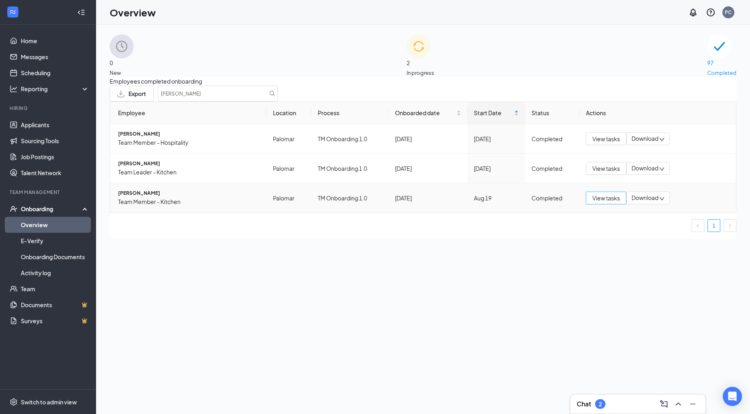
click at [604, 203] on span "View tasks" at bounding box center [606, 198] width 28 height 9
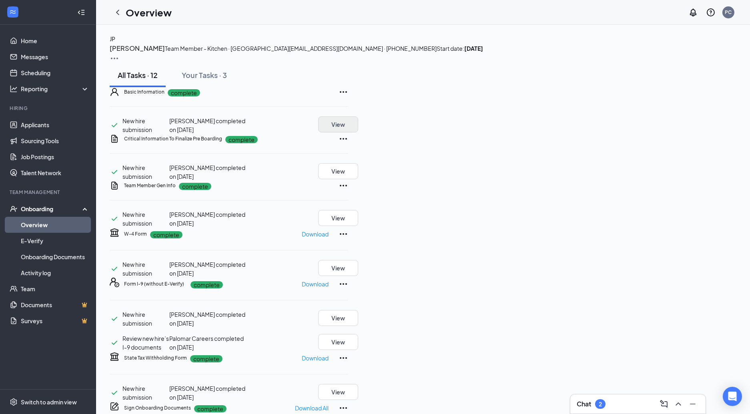
click at [358, 133] on button "View" at bounding box center [338, 124] width 40 height 16
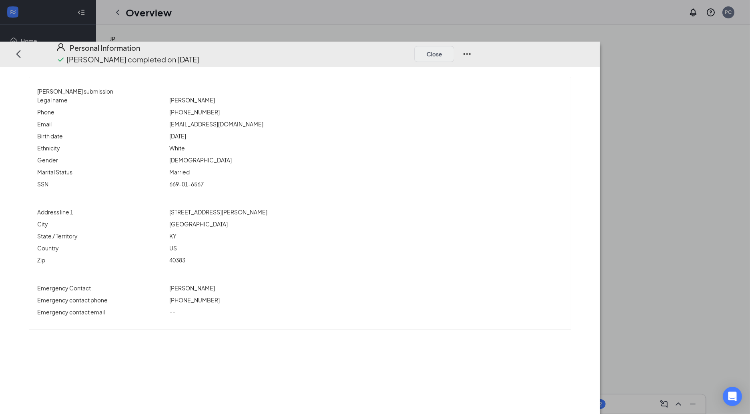
click at [454, 46] on button "Close" at bounding box center [434, 54] width 40 height 16
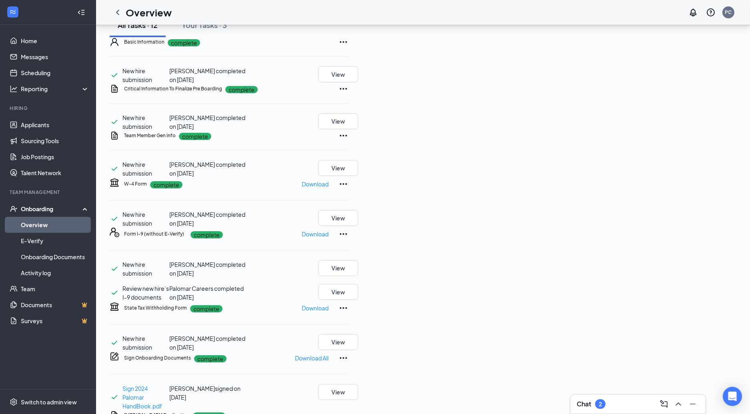
scroll to position [46, 0]
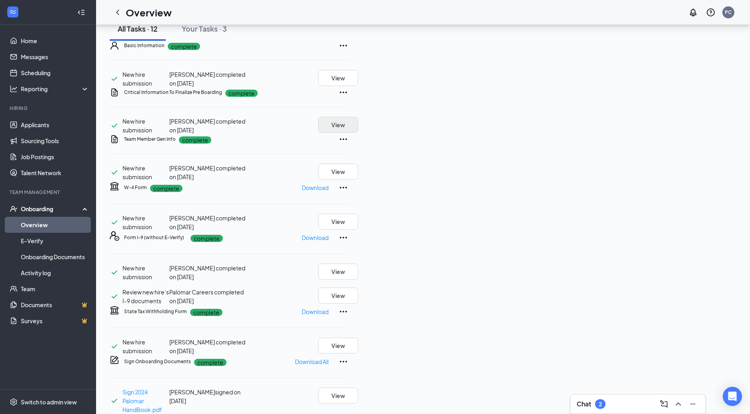
click at [358, 133] on button "View" at bounding box center [338, 125] width 40 height 16
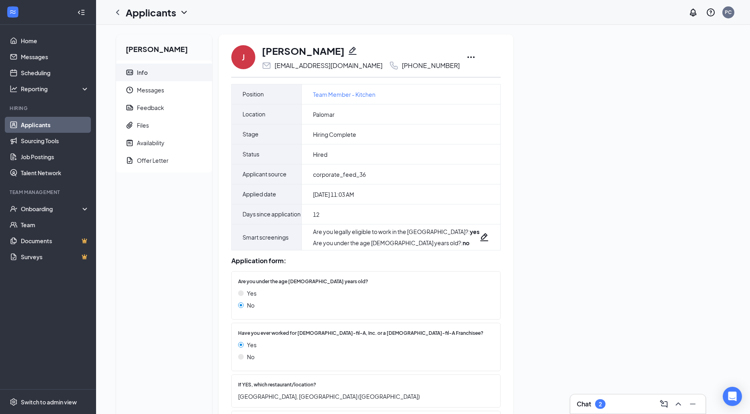
click at [466, 57] on icon "Ellipses" at bounding box center [471, 57] width 10 height 10
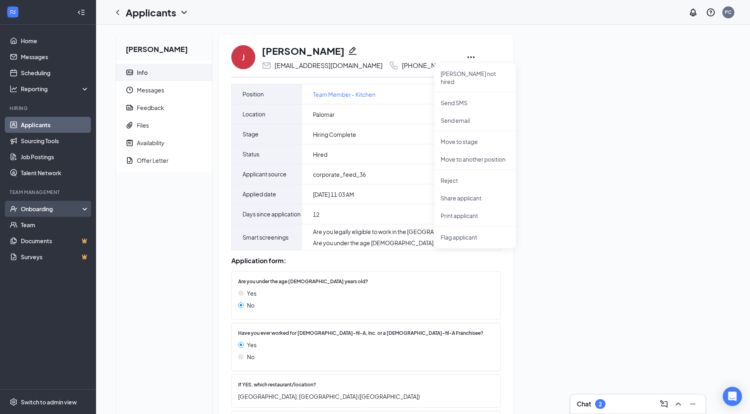
click at [38, 206] on div "Onboarding" at bounding box center [52, 209] width 62 height 8
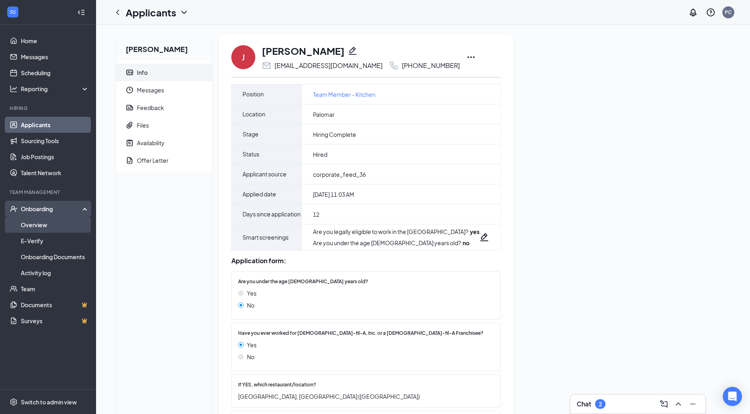
click at [35, 223] on link "Overview" at bounding box center [55, 225] width 68 height 16
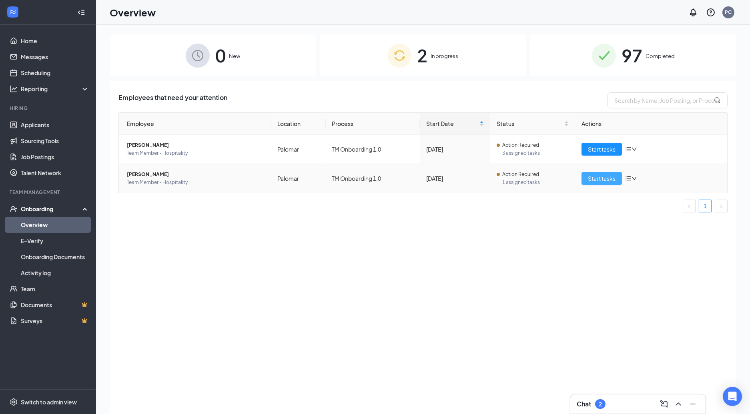
click at [601, 179] on span "Start tasks" at bounding box center [602, 178] width 28 height 9
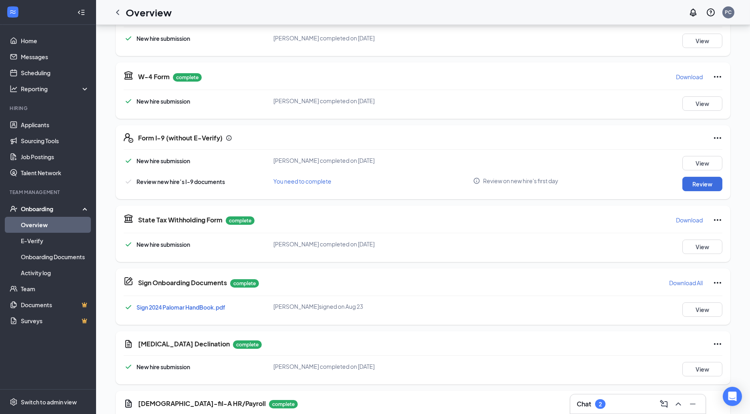
scroll to position [250, 0]
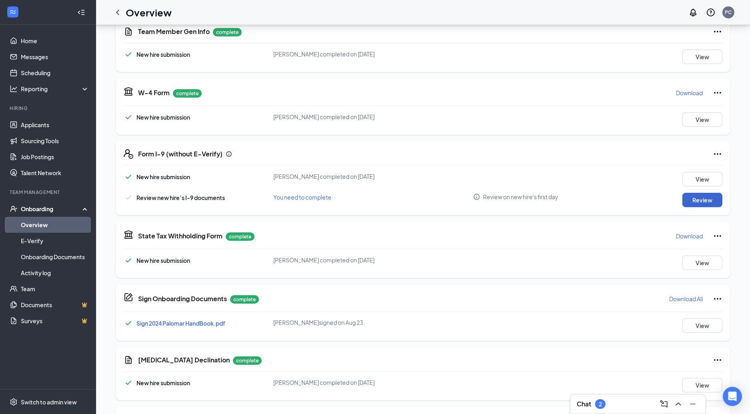
click at [700, 201] on button "Review" at bounding box center [703, 200] width 40 height 14
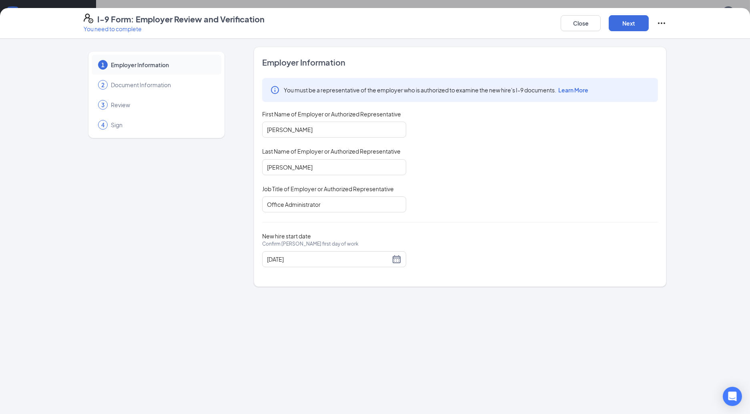
scroll to position [275, 0]
click at [285, 258] on input "08/25/2025" at bounding box center [328, 259] width 123 height 9
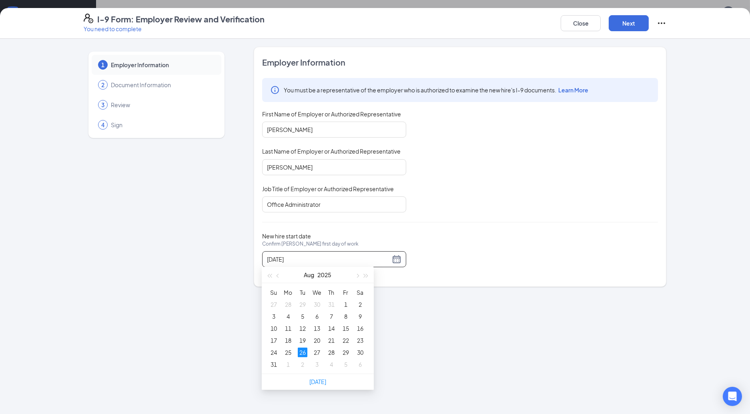
type input "08/26/2025"
click at [318, 383] on link "[DATE]" at bounding box center [317, 381] width 17 height 7
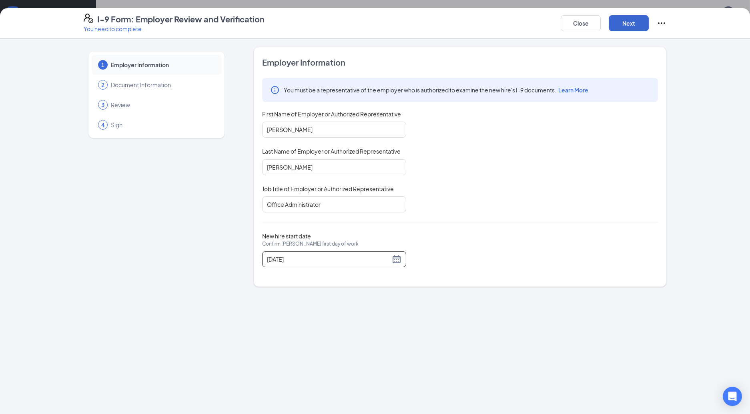
click at [632, 21] on button "Next" at bounding box center [629, 23] width 40 height 16
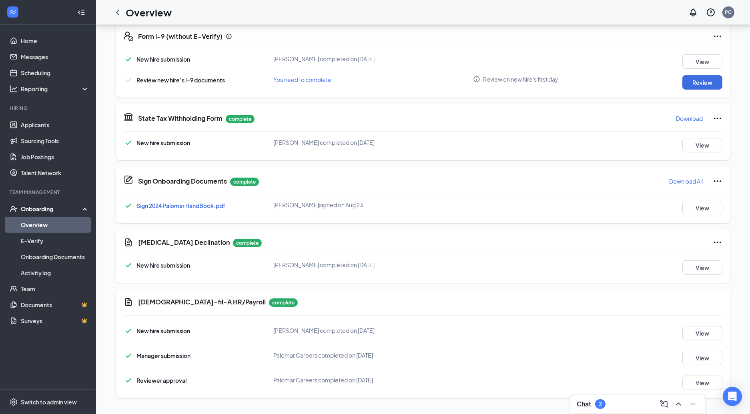
scroll to position [367, 0]
click at [703, 84] on button "Review" at bounding box center [703, 83] width 40 height 14
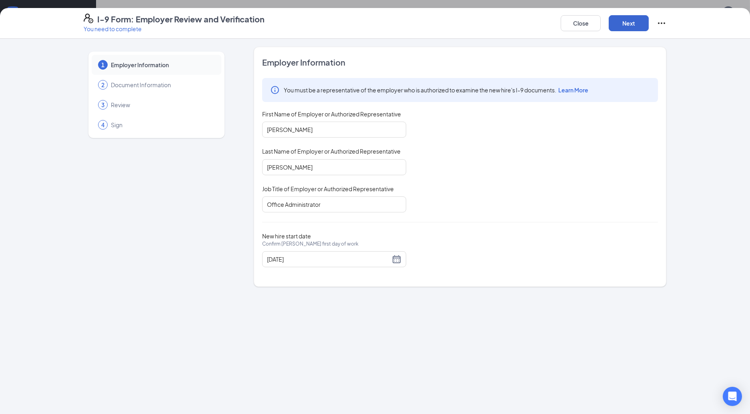
click at [627, 25] on button "Next" at bounding box center [629, 23] width 40 height 16
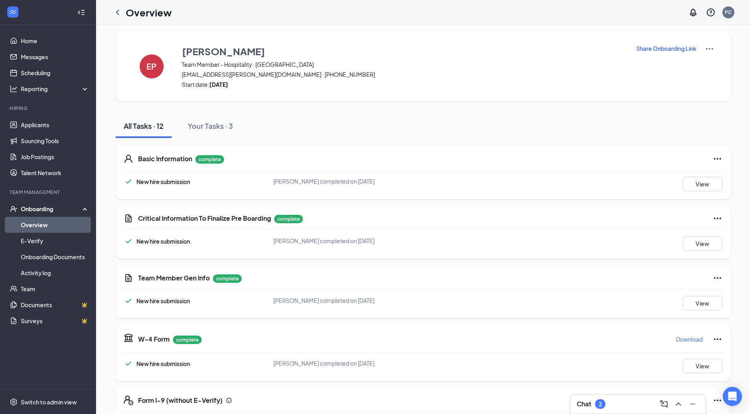
scroll to position [4, 0]
click at [216, 122] on div "Your Tasks · 3" at bounding box center [210, 125] width 45 height 10
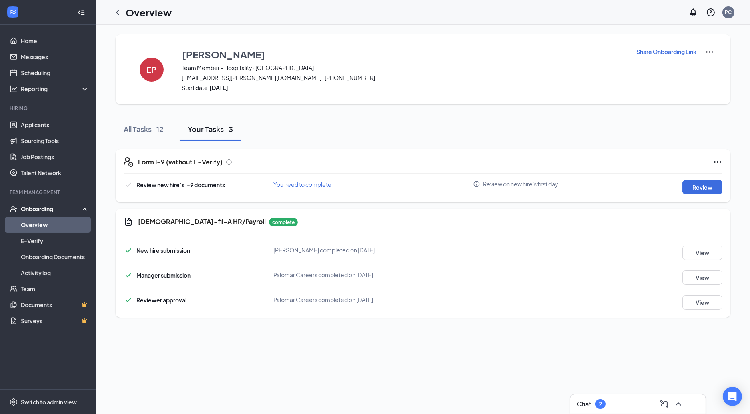
scroll to position [0, 0]
click at [703, 298] on button "View" at bounding box center [703, 302] width 40 height 14
click at [697, 279] on button "View" at bounding box center [703, 278] width 40 height 14
click at [703, 249] on button "View" at bounding box center [703, 253] width 40 height 14
click at [720, 162] on icon "Ellipses" at bounding box center [717, 162] width 7 height 2
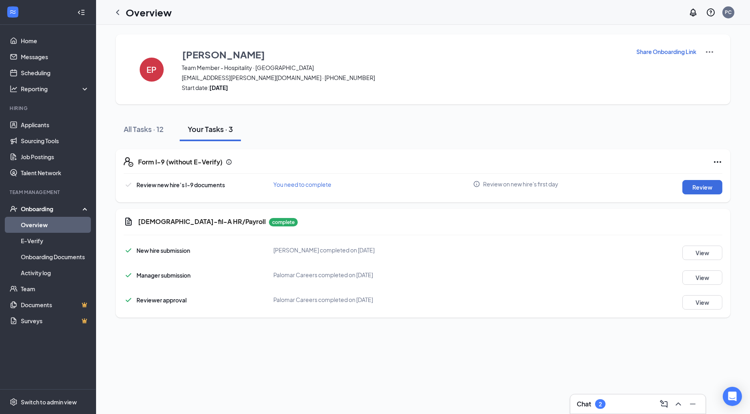
click at [661, 141] on div "Form I-9 (without E-Verify) Review new hire’s I-9 documents You need to complet…" at bounding box center [423, 232] width 615 height 183
click at [700, 187] on button "Review" at bounding box center [703, 187] width 40 height 14
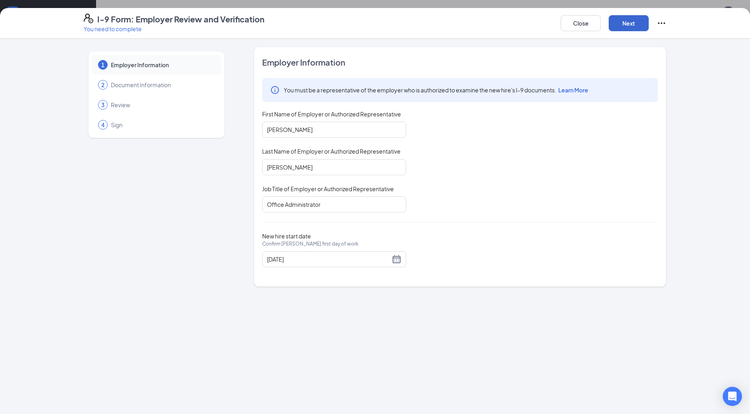
click at [634, 23] on button "Next" at bounding box center [629, 23] width 40 height 16
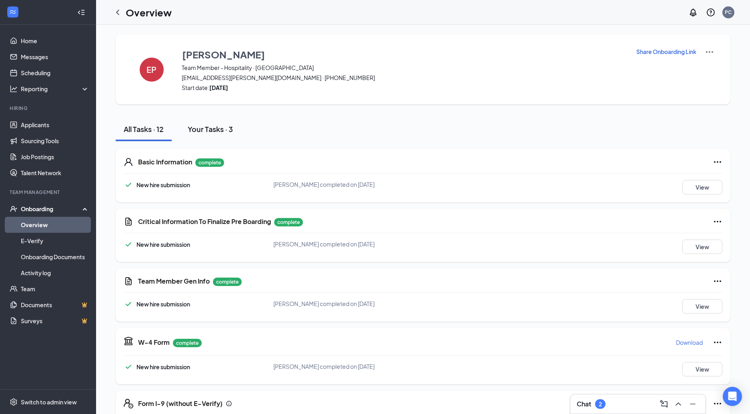
click at [209, 131] on div "Your Tasks · 3" at bounding box center [210, 129] width 45 height 10
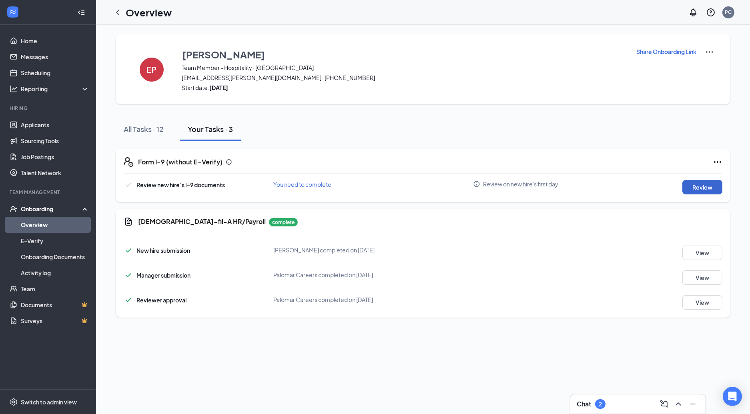
click at [700, 186] on button "Review" at bounding box center [703, 187] width 40 height 14
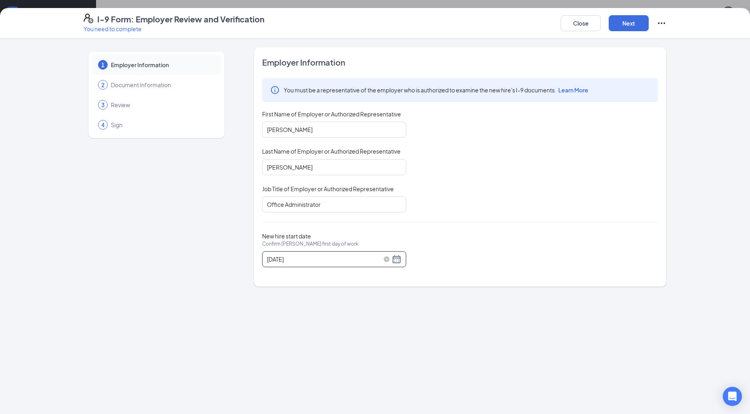
click at [394, 259] on div "08/25/2025" at bounding box center [334, 260] width 135 height 10
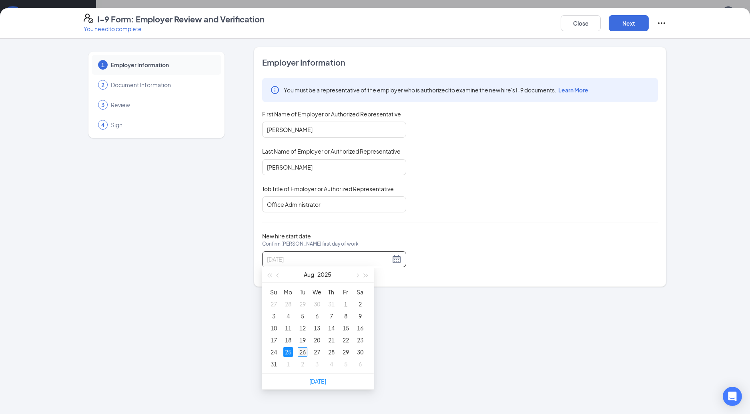
type input "08/26/2025"
click at [302, 350] on div "26" at bounding box center [303, 352] width 10 height 10
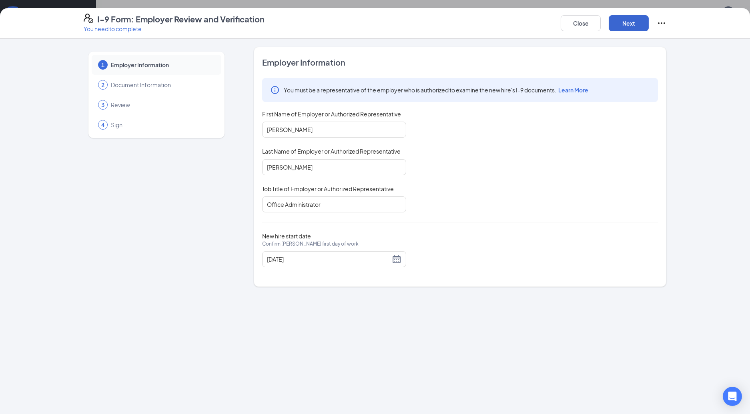
click at [632, 26] on button "Next" at bounding box center [629, 23] width 40 height 16
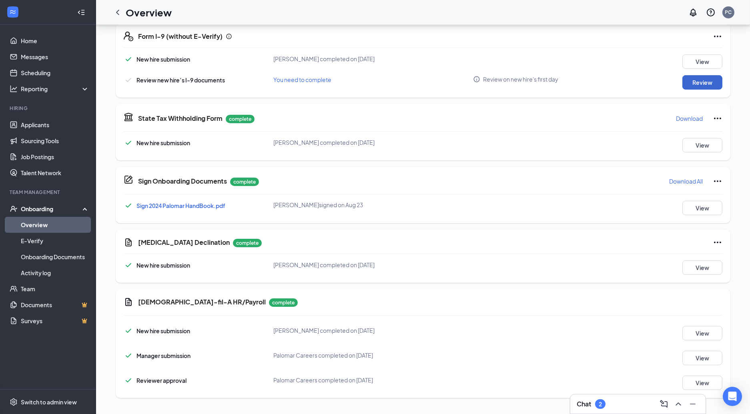
scroll to position [367, 0]
click at [701, 84] on button "Review" at bounding box center [703, 83] width 40 height 14
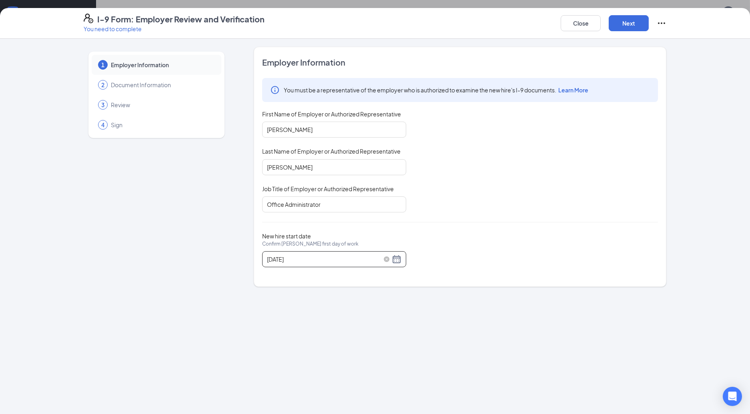
click at [397, 258] on div "08/25/2025" at bounding box center [334, 260] width 135 height 10
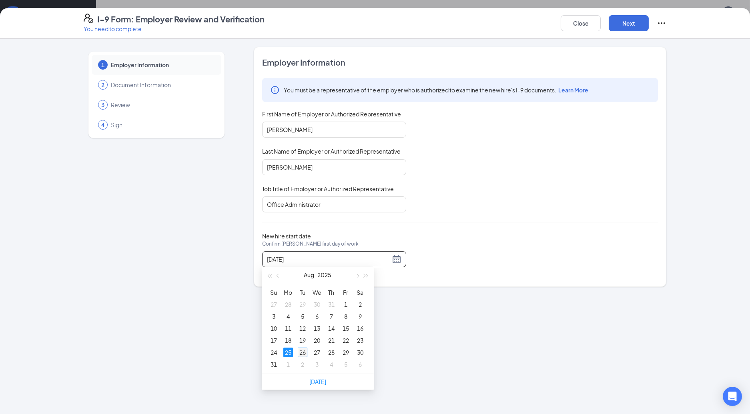
type input "08/26/2025"
click at [303, 351] on div "26" at bounding box center [303, 353] width 10 height 10
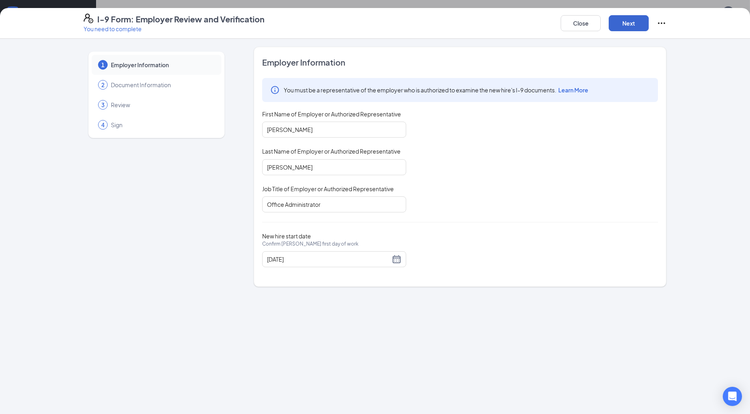
click at [632, 22] on button "Next" at bounding box center [629, 23] width 40 height 16
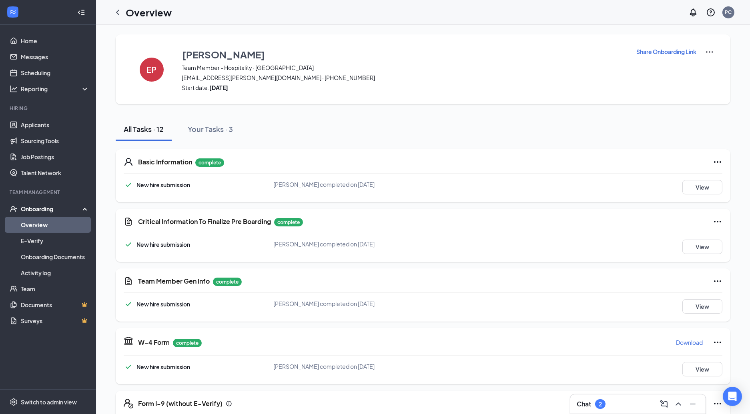
scroll to position [0, 0]
click at [120, 12] on icon "ChevronLeft" at bounding box center [118, 13] width 10 height 10
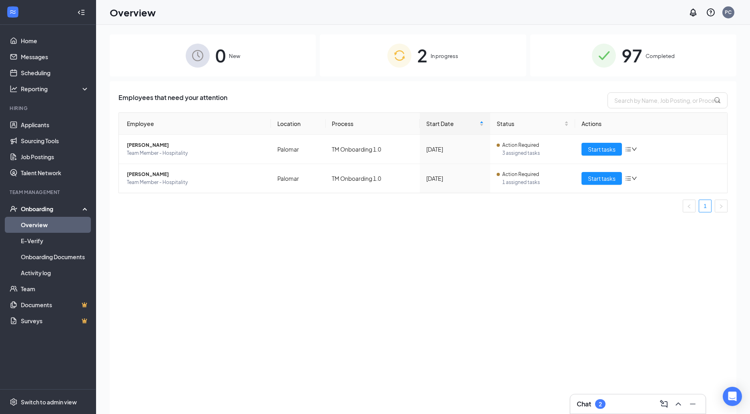
click at [448, 56] on span "In progress" at bounding box center [445, 56] width 28 height 8
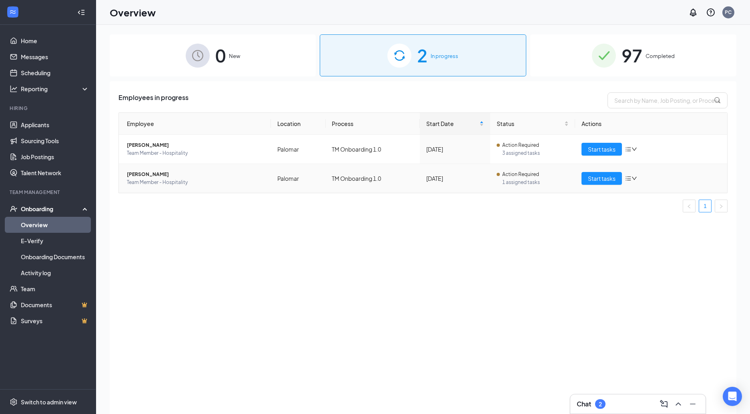
click at [634, 179] on icon "down" at bounding box center [635, 179] width 6 height 6
click at [599, 177] on span "Start tasks" at bounding box center [602, 178] width 28 height 9
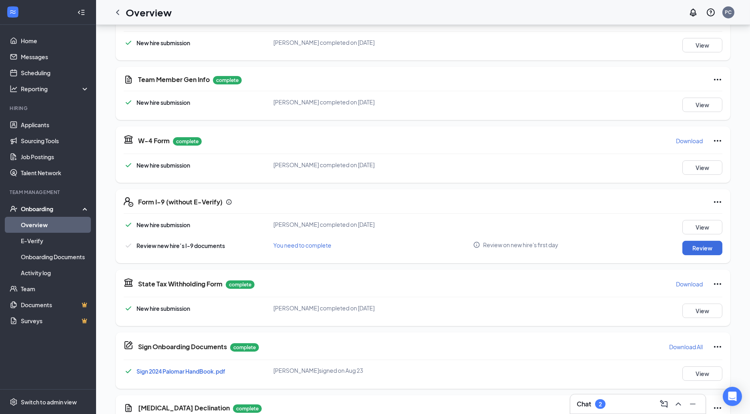
scroll to position [203, 0]
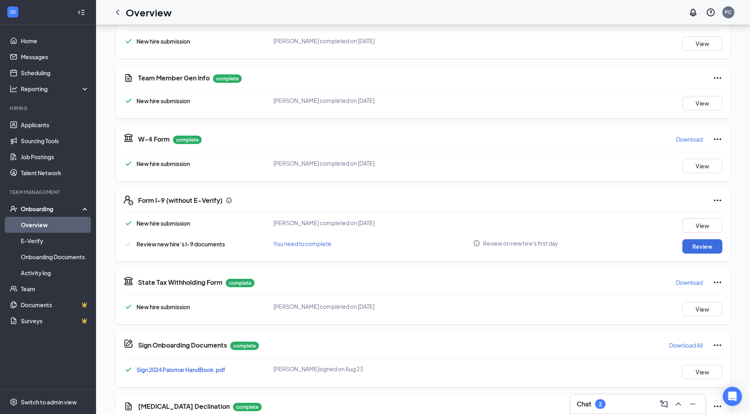
click at [301, 243] on span "You need to complete" at bounding box center [302, 243] width 58 height 7
click at [519, 245] on span "Review on new hire's first day" at bounding box center [520, 243] width 75 height 8
click at [698, 177] on icon "Cross" at bounding box center [700, 177] width 10 height 10
click at [704, 245] on button "Review" at bounding box center [703, 246] width 40 height 14
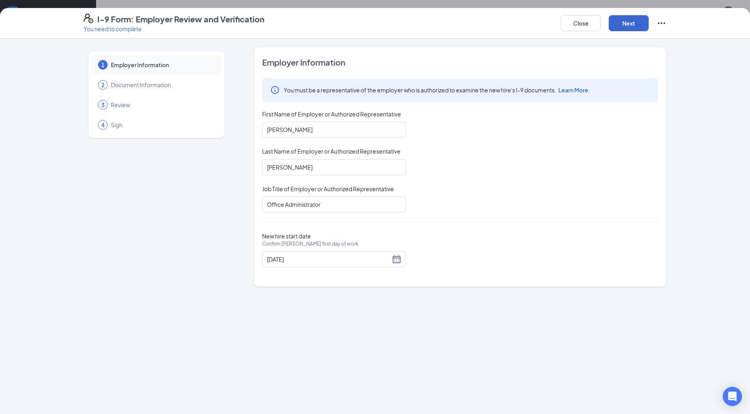
click at [631, 23] on button "Next" at bounding box center [629, 23] width 40 height 16
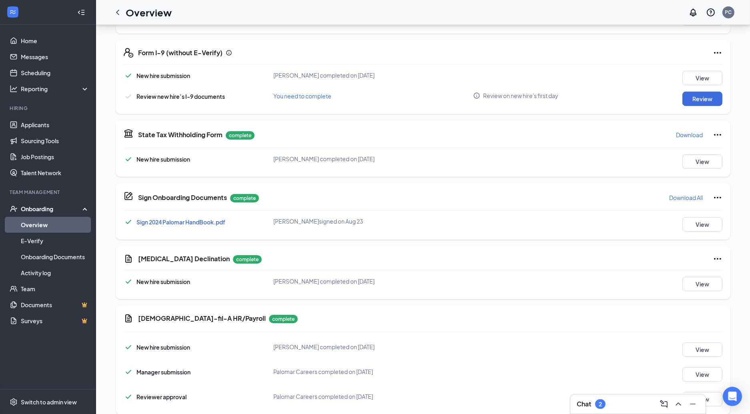
scroll to position [348, 0]
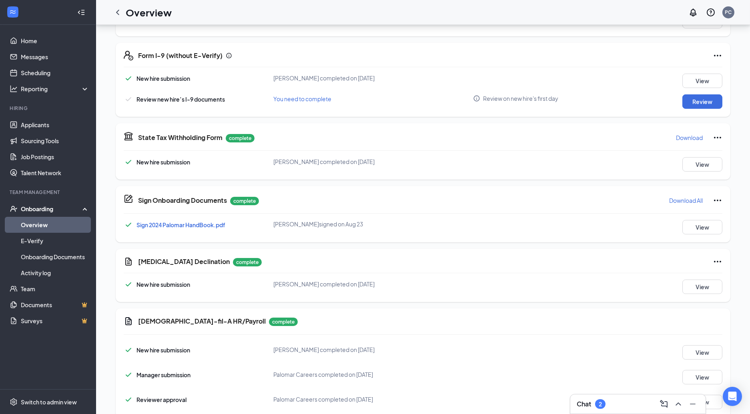
click at [310, 101] on span "You need to complete" at bounding box center [302, 98] width 58 height 7
click at [501, 96] on span "Review on new hire's first day" at bounding box center [520, 98] width 75 height 8
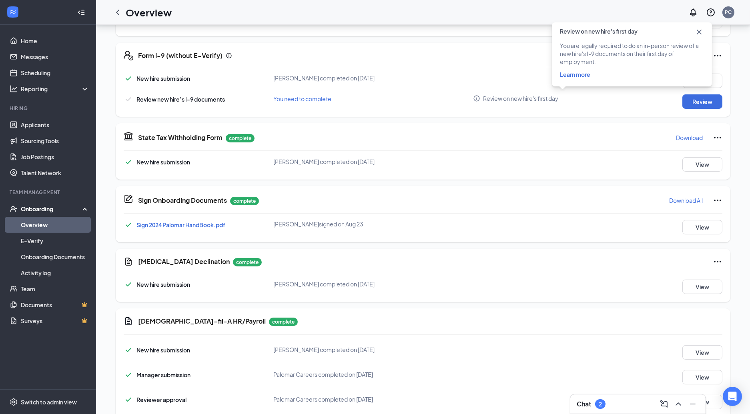
click at [309, 101] on span "You need to complete" at bounding box center [302, 98] width 58 height 7
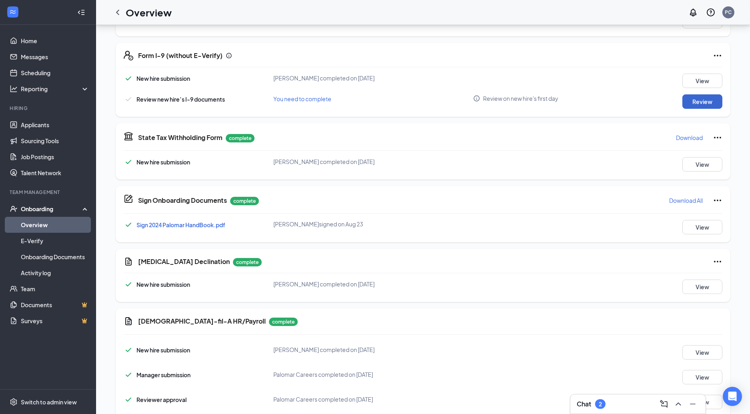
click at [708, 100] on button "Review" at bounding box center [703, 101] width 40 height 14
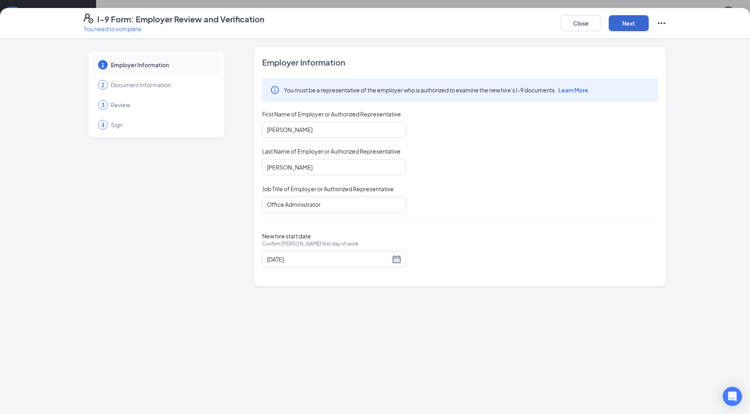
click at [633, 23] on button "Next" at bounding box center [629, 23] width 40 height 16
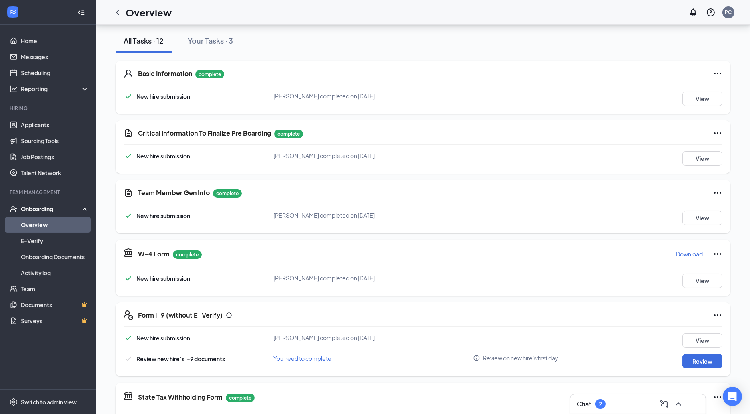
scroll to position [113, 0]
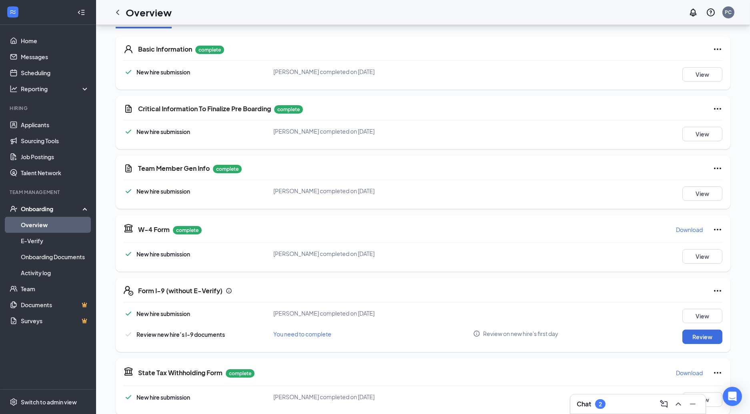
click at [294, 338] on div "Review new hire’s I-9 documents You need to complete Review on new hire's first…" at bounding box center [423, 337] width 599 height 14
click at [512, 333] on span "Review on new hire's first day" at bounding box center [520, 334] width 75 height 8
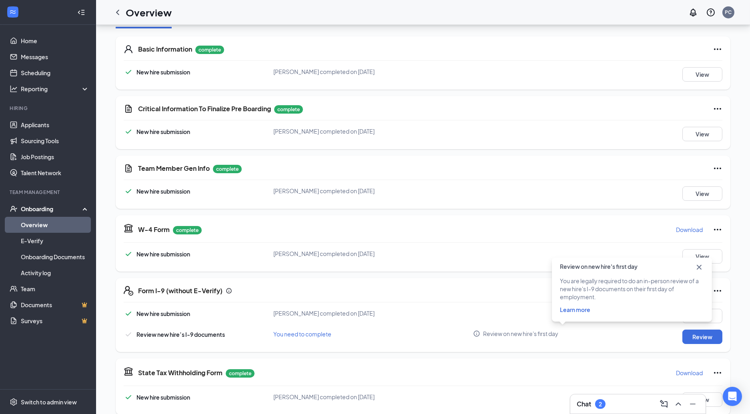
click at [701, 265] on icon "Cross" at bounding box center [700, 268] width 10 height 10
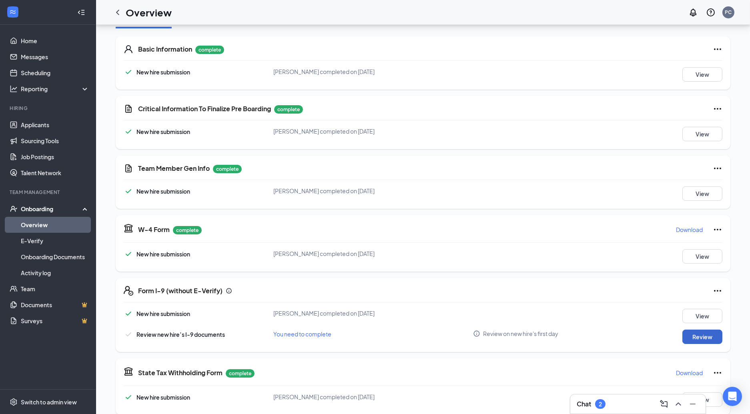
click at [702, 336] on button "Review" at bounding box center [703, 337] width 40 height 14
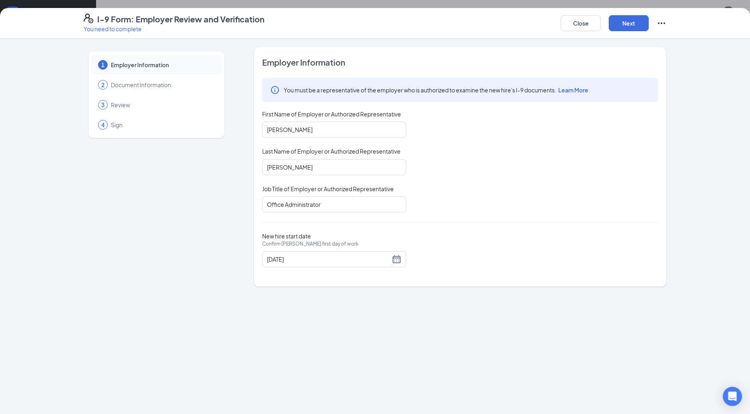
click at [574, 87] on span "Learn More" at bounding box center [573, 89] width 30 height 7
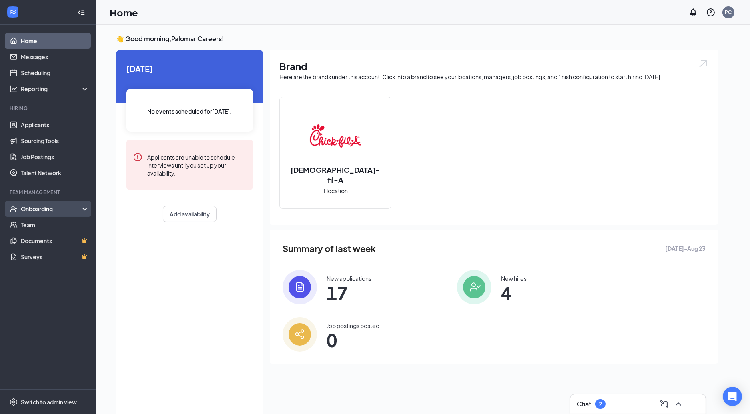
click at [42, 207] on div "Onboarding" at bounding box center [52, 209] width 62 height 8
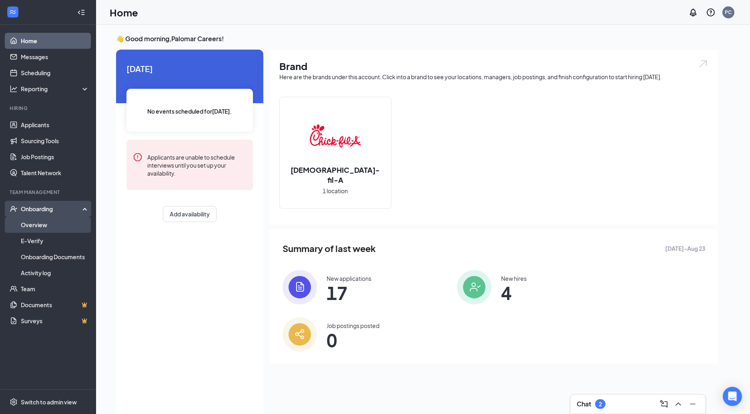
click at [39, 224] on link "Overview" at bounding box center [55, 225] width 68 height 16
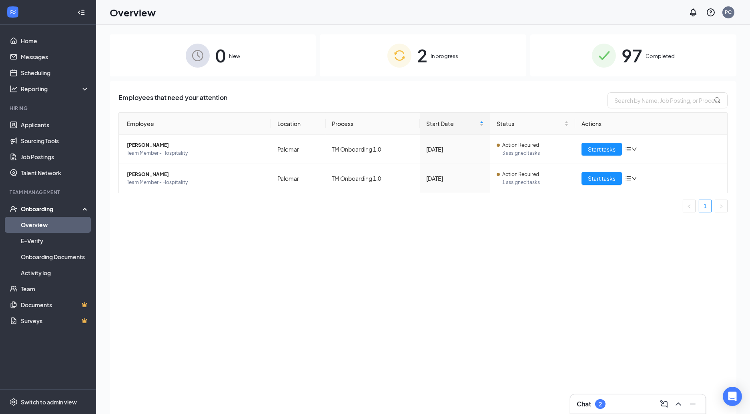
click at [646, 57] on span "Completed" at bounding box center [660, 56] width 29 height 8
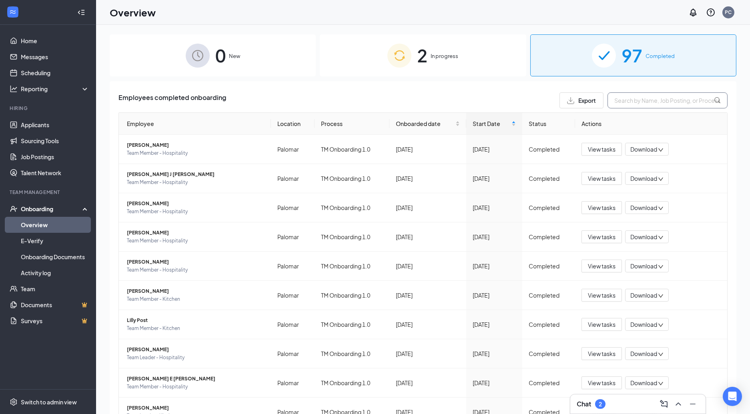
click at [631, 97] on input "text" at bounding box center [668, 100] width 120 height 16
type input "[PERSON_NAME]"
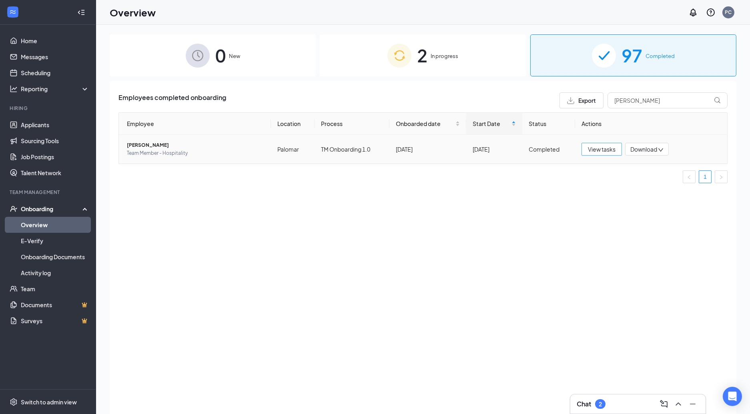
drag, startPoint x: 623, startPoint y: 115, endPoint x: 606, endPoint y: 148, distance: 36.3
click at [606, 148] on span "View tasks" at bounding box center [602, 149] width 28 height 9
click at [604, 149] on span "View tasks" at bounding box center [602, 149] width 28 height 9
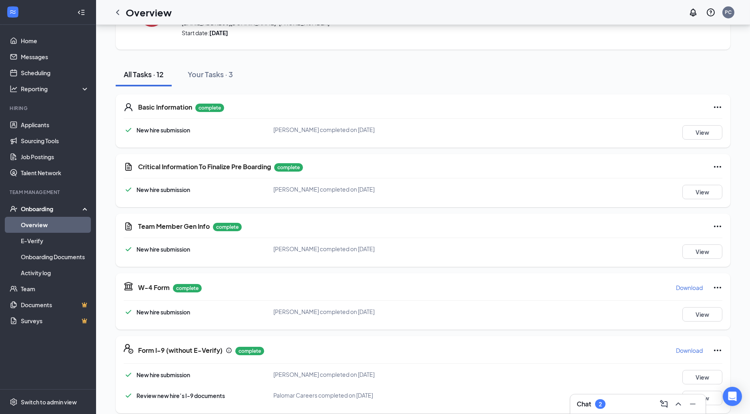
scroll to position [46, 0]
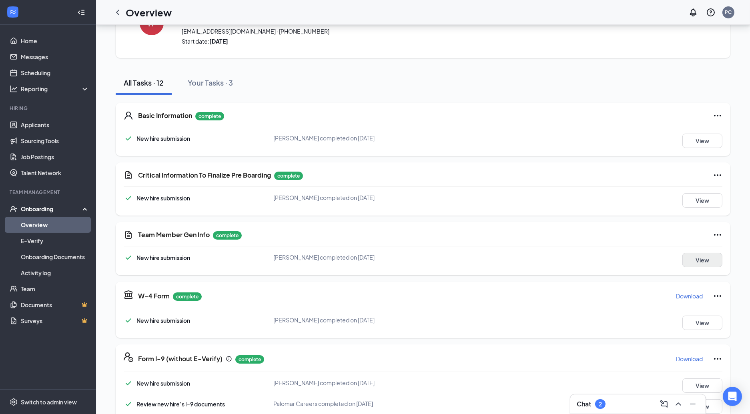
click at [709, 260] on button "View" at bounding box center [703, 260] width 40 height 14
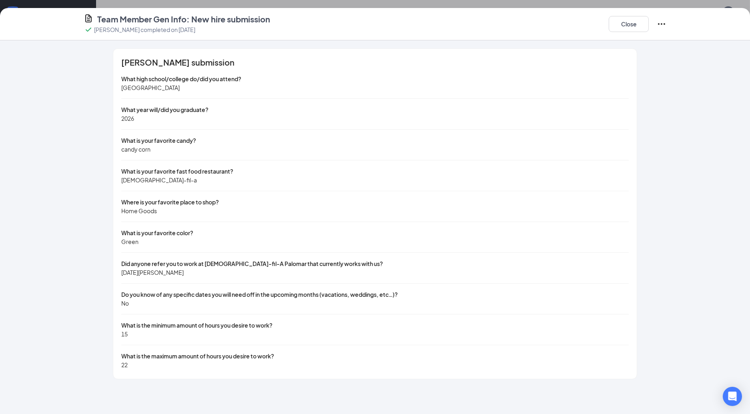
scroll to position [0, 0]
click at [632, 25] on button "Close" at bounding box center [629, 24] width 40 height 16
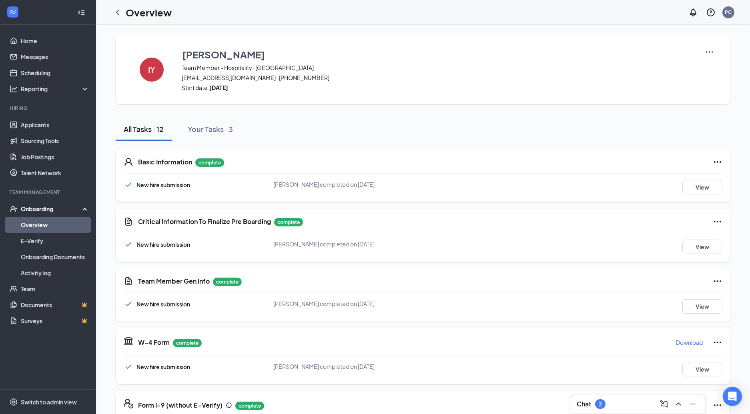
scroll to position [141, 0]
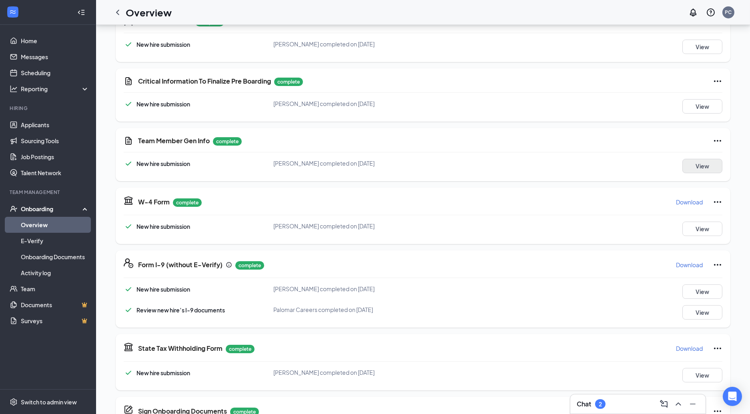
click at [706, 166] on button "View" at bounding box center [703, 166] width 40 height 14
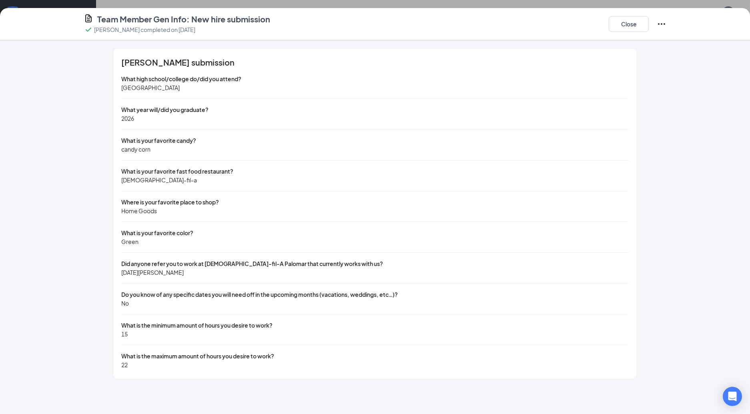
scroll to position [142, 0]
click at [629, 23] on button "Close" at bounding box center [629, 24] width 40 height 16
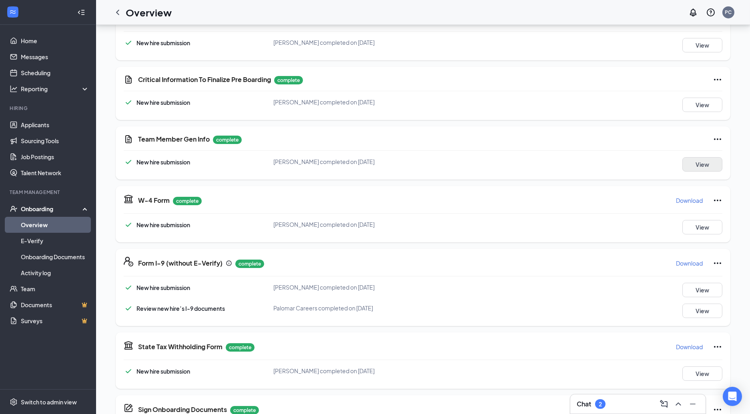
click at [705, 164] on button "View" at bounding box center [703, 164] width 40 height 14
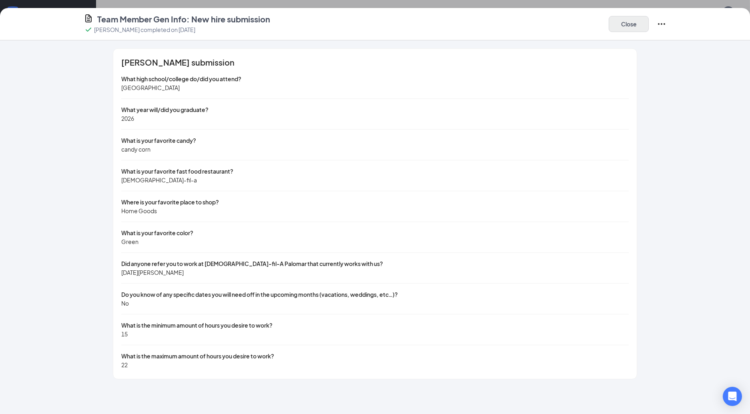
click at [623, 26] on button "Close" at bounding box center [629, 24] width 40 height 16
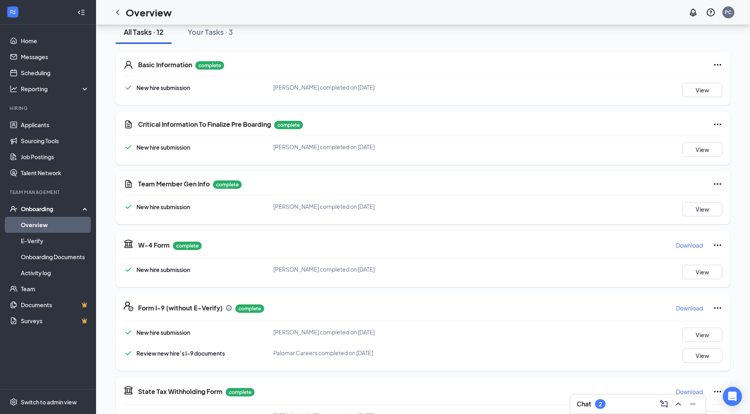
scroll to position [90, 0]
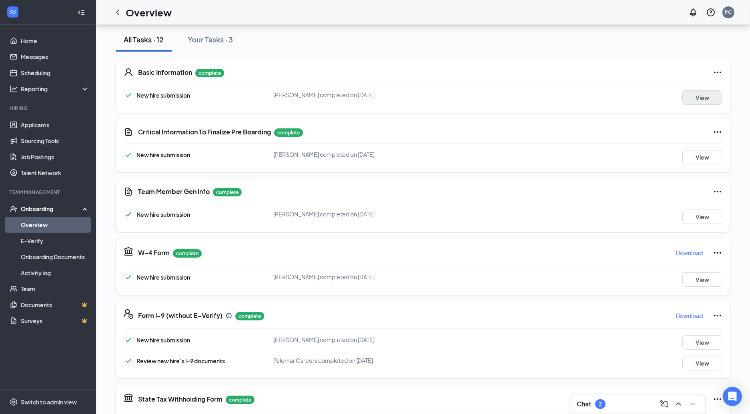
click at [703, 95] on button "View" at bounding box center [703, 97] width 40 height 14
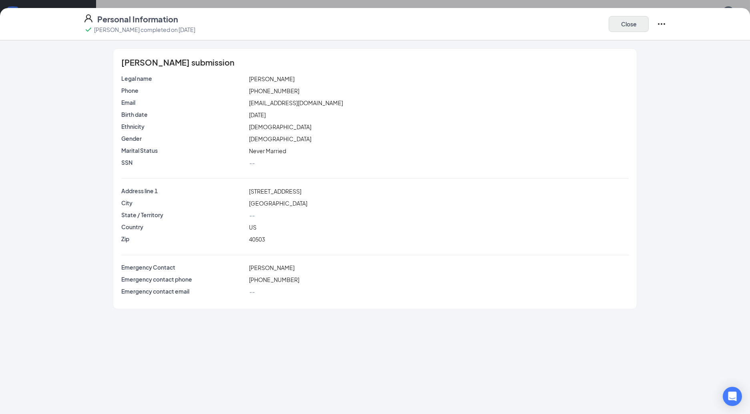
click at [623, 25] on button "Close" at bounding box center [629, 24] width 40 height 16
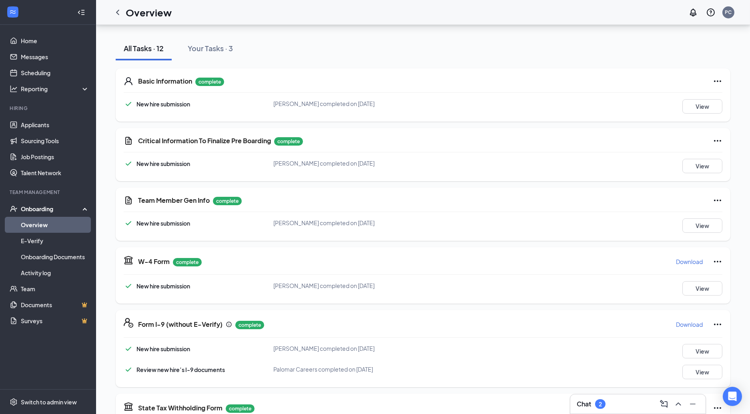
scroll to position [79, 0]
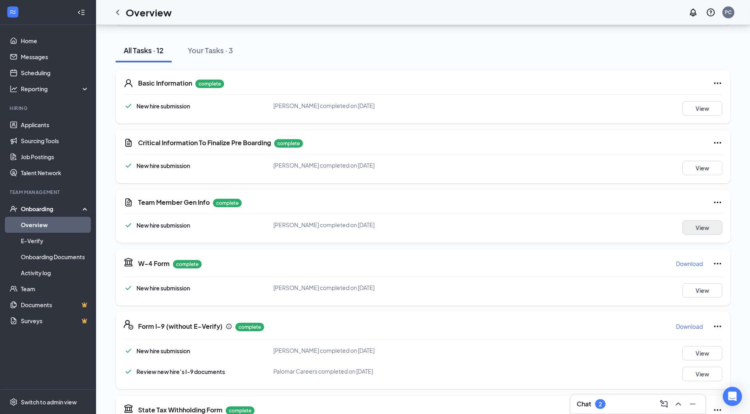
click at [698, 227] on button "View" at bounding box center [703, 228] width 40 height 14
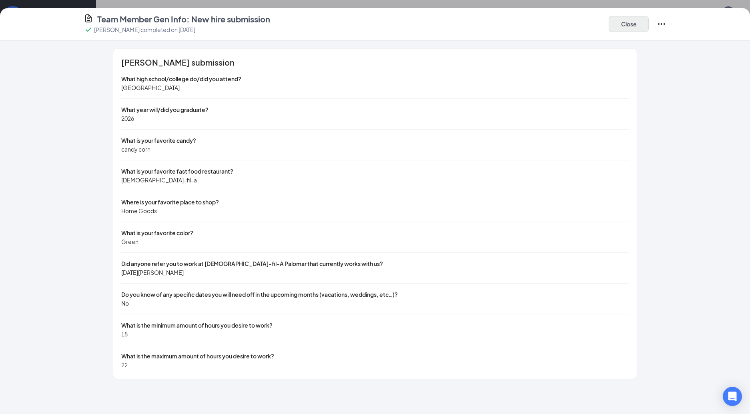
click at [635, 20] on button "Close" at bounding box center [629, 24] width 40 height 16
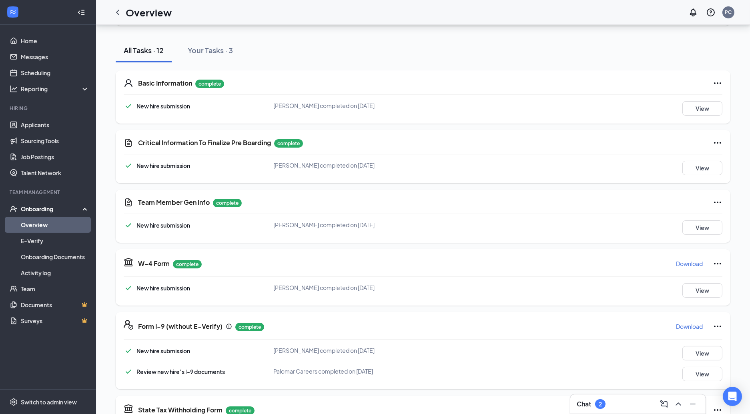
scroll to position [141, 0]
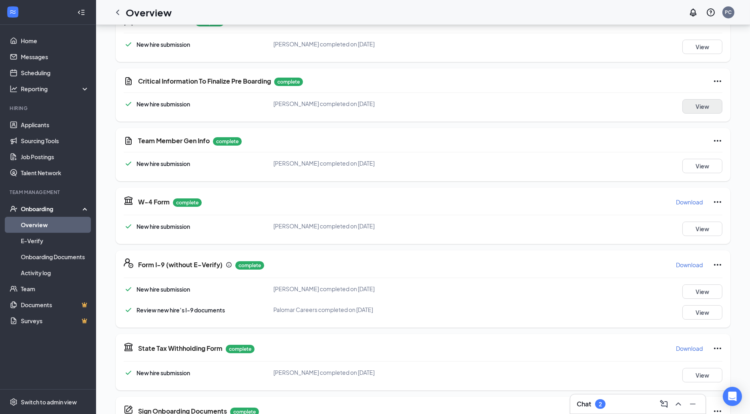
click at [708, 103] on button "View" at bounding box center [703, 106] width 40 height 14
